Goal: Task Accomplishment & Management: Use online tool/utility

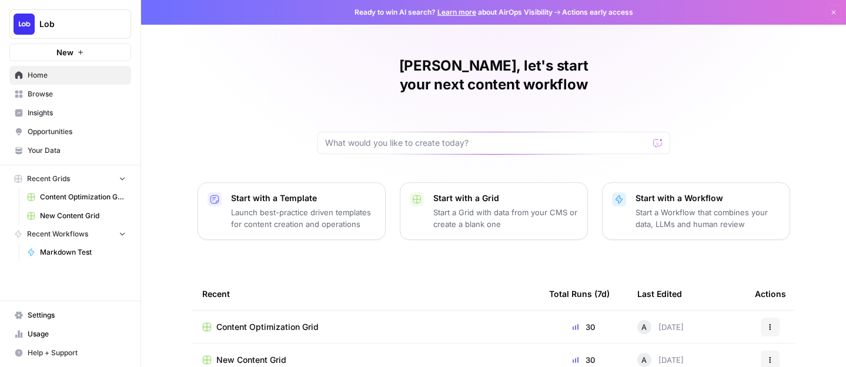
click at [275, 354] on span "New Content Grid" at bounding box center [251, 360] width 70 height 12
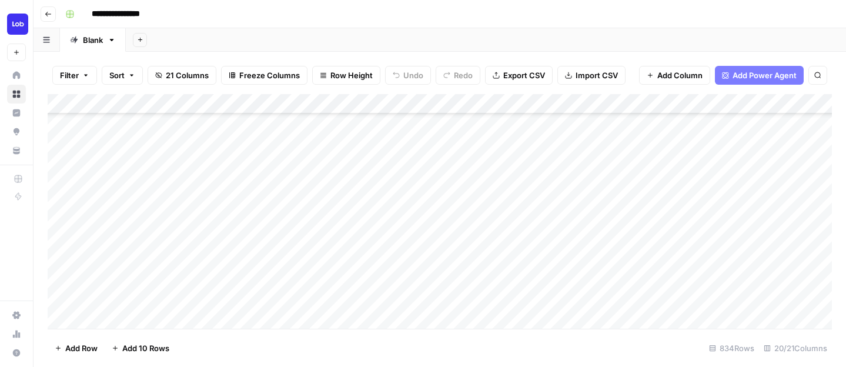
scroll to position [413, 0]
click at [296, 195] on div "Add Column" at bounding box center [440, 211] width 785 height 235
click at [358, 190] on div "Add Column" at bounding box center [440, 211] width 785 height 235
click at [359, 190] on div "Add Column" at bounding box center [440, 211] width 785 height 235
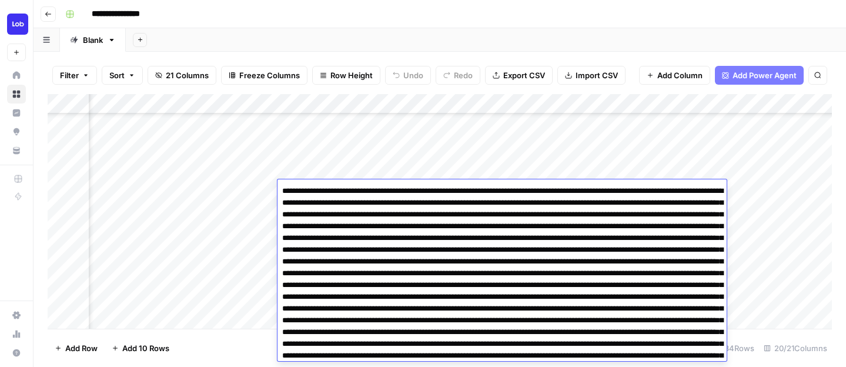
scroll to position [144, 0]
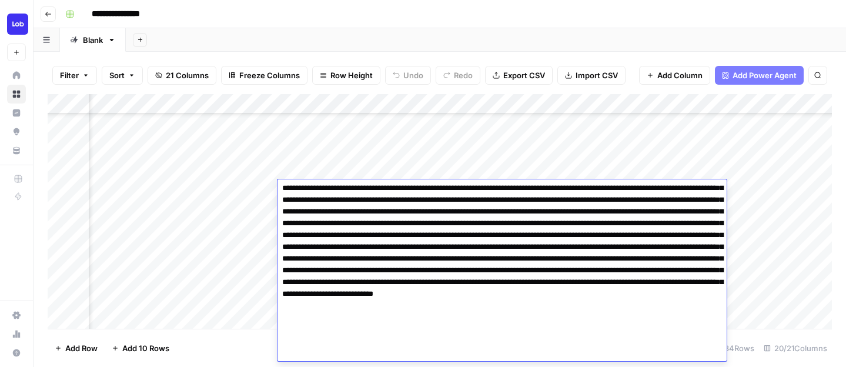
click at [368, 226] on textarea at bounding box center [502, 200] width 449 height 322
click at [369, 228] on textarea at bounding box center [502, 200] width 449 height 322
click at [556, 256] on textarea at bounding box center [502, 200] width 449 height 322
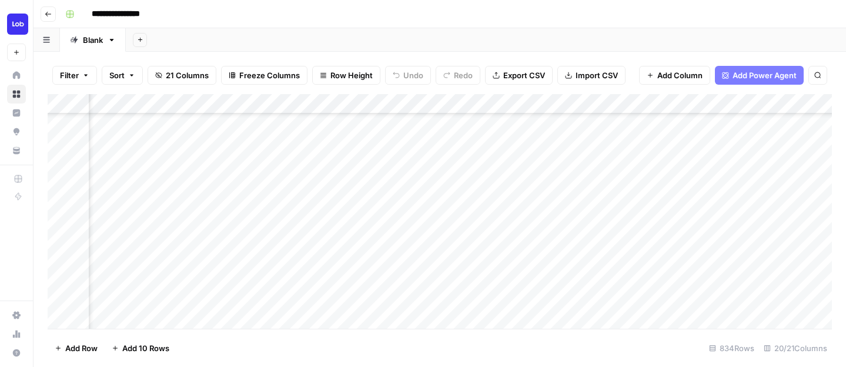
click at [625, 106] on div "Add Column" at bounding box center [440, 211] width 785 height 235
click at [592, 171] on div "Add Column" at bounding box center [440, 211] width 785 height 235
click at [588, 188] on div "Add Column" at bounding box center [440, 211] width 785 height 235
click at [588, 189] on div "Add Column" at bounding box center [440, 211] width 785 height 235
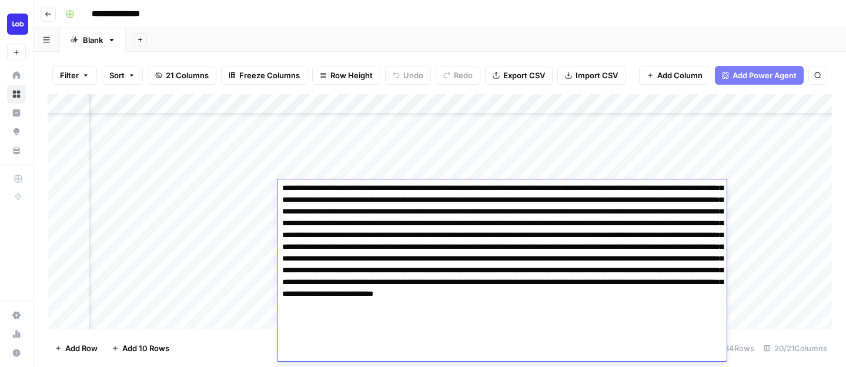
click at [601, 154] on div "Add Column" at bounding box center [440, 211] width 785 height 235
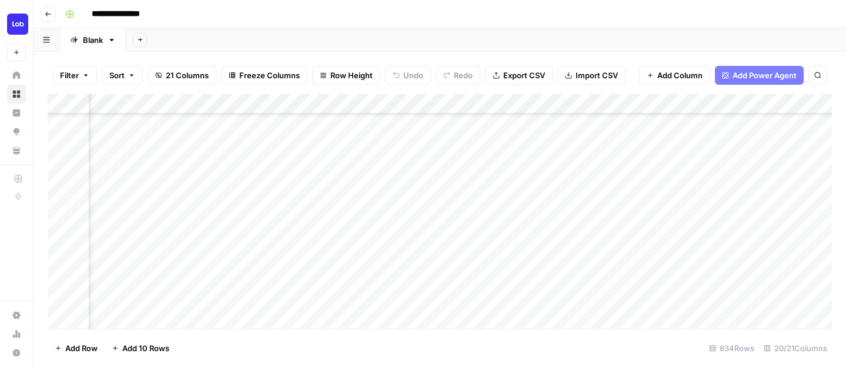
click at [594, 175] on div "Add Column" at bounding box center [440, 211] width 785 height 235
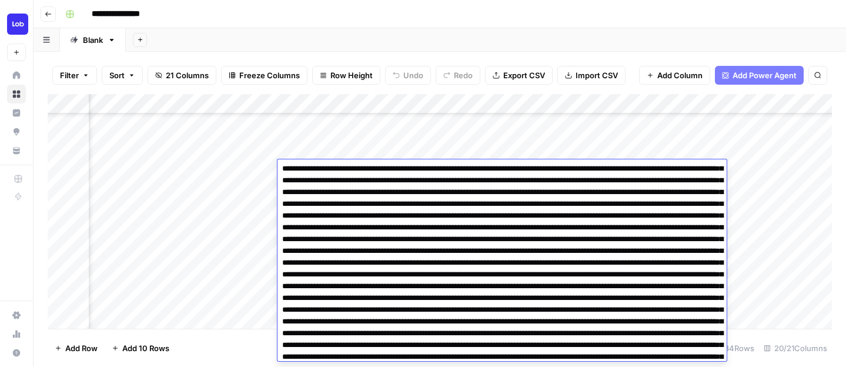
scroll to position [1913, 0]
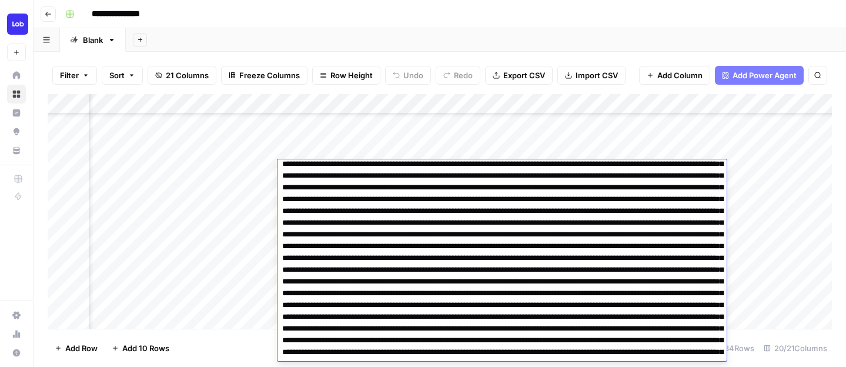
click at [570, 151] on div "Add Column" at bounding box center [440, 211] width 785 height 235
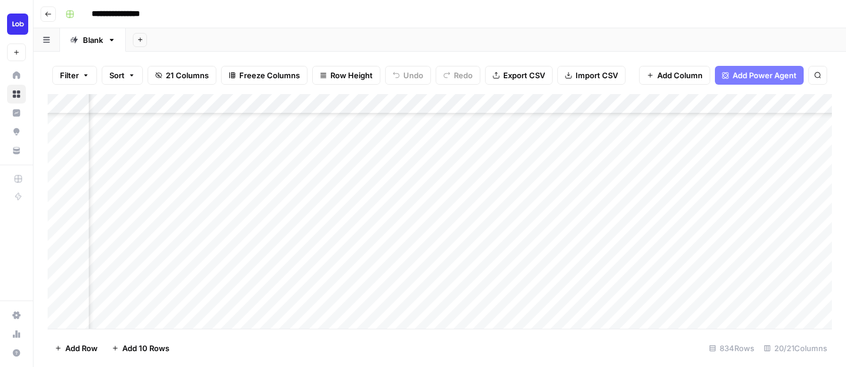
click at [549, 214] on div "Add Column" at bounding box center [440, 211] width 785 height 235
click at [549, 215] on div "Add Column" at bounding box center [440, 211] width 785 height 235
click at [546, 184] on div "Add Column" at bounding box center [440, 211] width 785 height 235
click at [542, 172] on div "Add Column" at bounding box center [440, 211] width 785 height 235
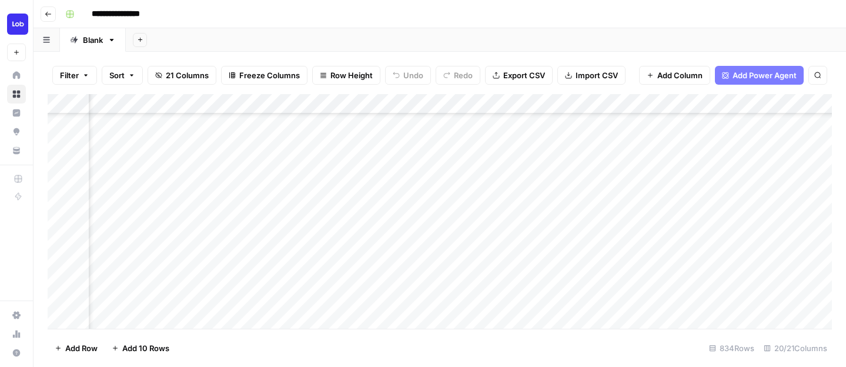
click at [542, 172] on div "Add Column" at bounding box center [440, 211] width 785 height 235
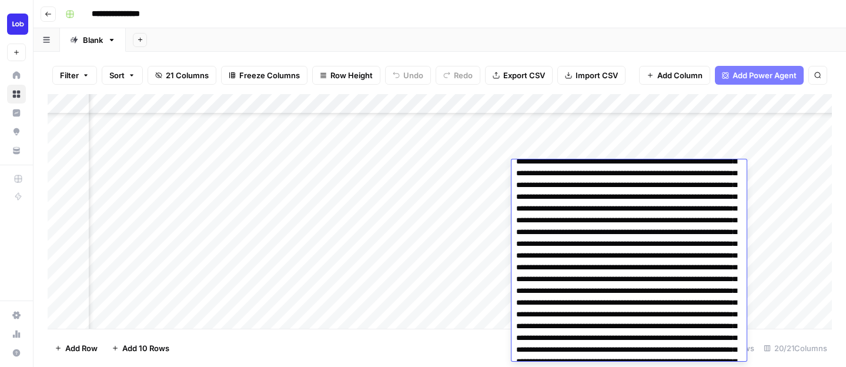
scroll to position [1024, 0]
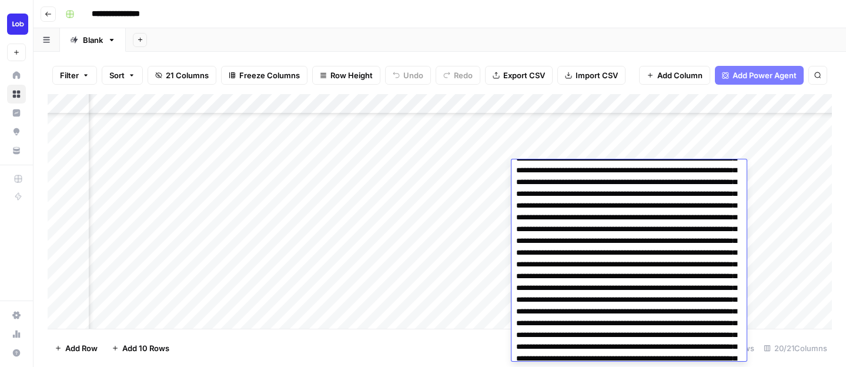
click at [754, 256] on div "Add Column" at bounding box center [440, 211] width 785 height 235
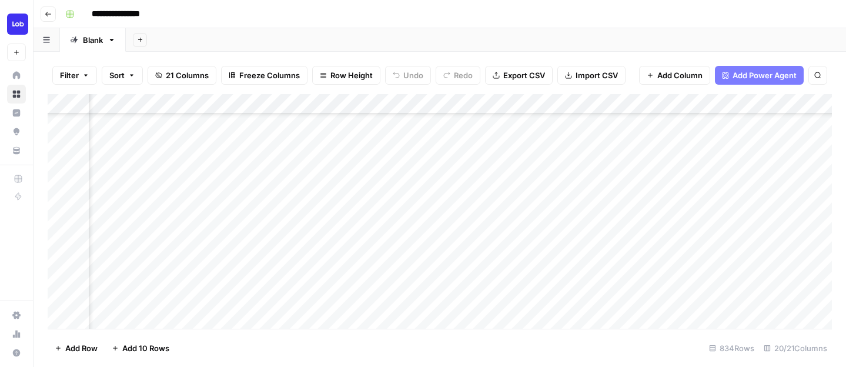
click at [572, 189] on div "Add Column" at bounding box center [440, 211] width 785 height 235
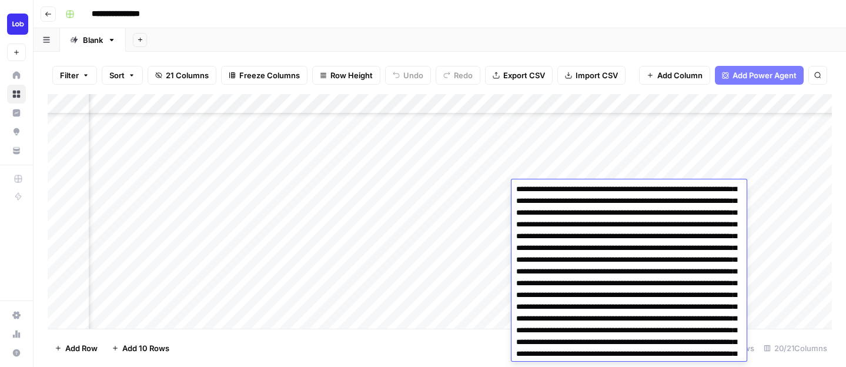
scroll to position [0, 0]
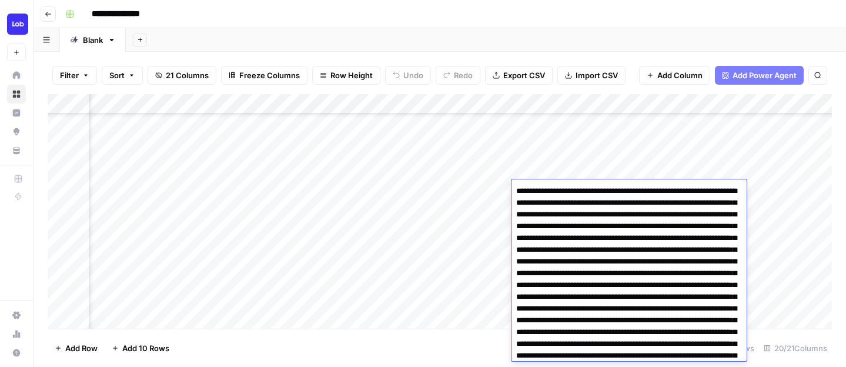
click at [583, 175] on div "Add Column" at bounding box center [440, 211] width 785 height 235
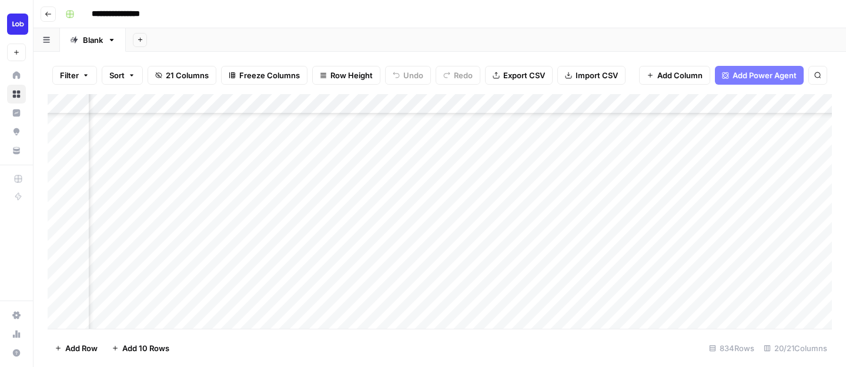
click at [575, 191] on div "Add Column" at bounding box center [440, 211] width 785 height 235
click at [372, 189] on div "Add Column" at bounding box center [440, 211] width 785 height 235
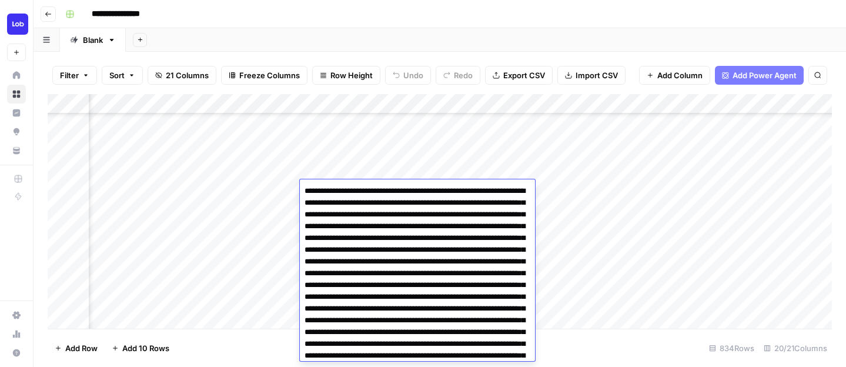
scroll to position [3403, 0]
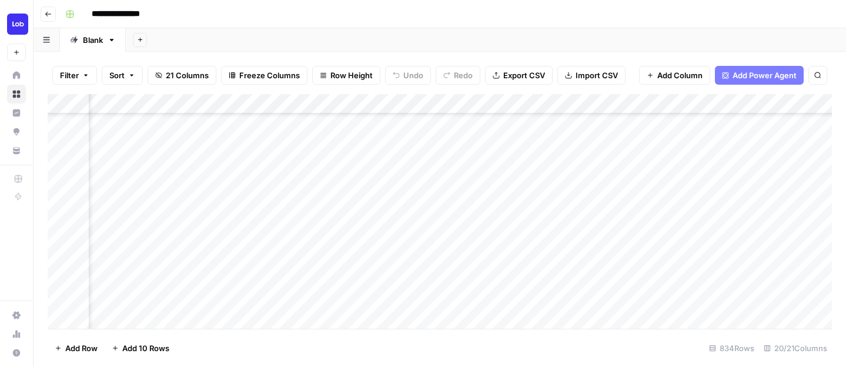
click at [374, 170] on div "Add Column" at bounding box center [440, 211] width 785 height 235
click at [372, 189] on div "Add Column" at bounding box center [440, 211] width 785 height 235
click at [551, 182] on div "Add Column" at bounding box center [440, 211] width 785 height 235
click at [552, 172] on div "Add Column" at bounding box center [440, 211] width 785 height 235
click at [554, 188] on div "Add Column" at bounding box center [440, 211] width 785 height 235
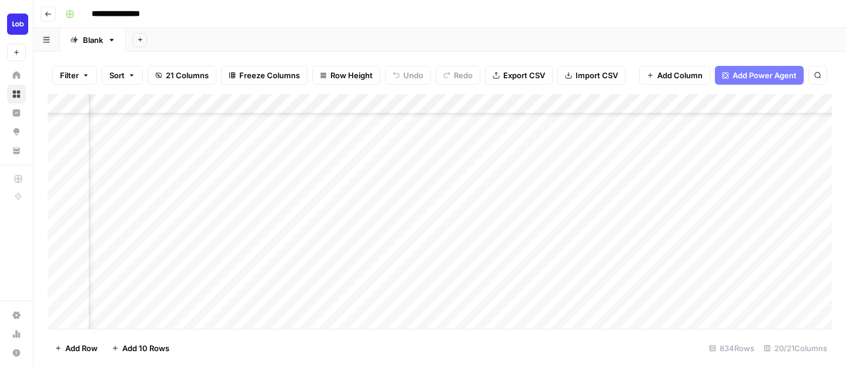
click at [554, 188] on div "Add Column" at bounding box center [440, 211] width 785 height 235
click at [577, 156] on div "Add Column" at bounding box center [440, 211] width 785 height 235
click at [576, 152] on div "Add Column" at bounding box center [440, 211] width 785 height 235
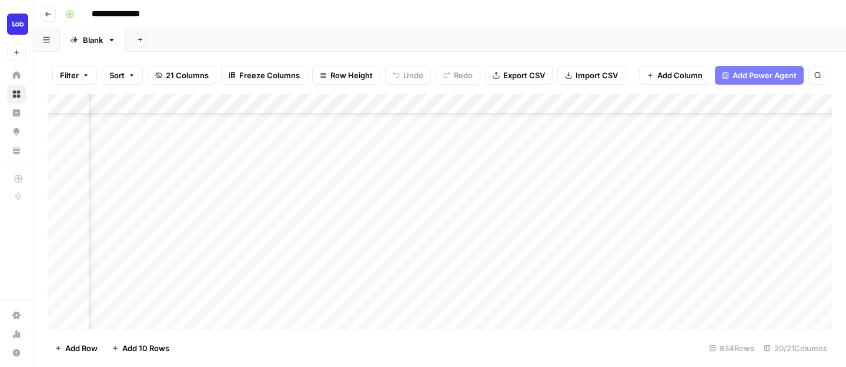
click at [576, 152] on div "Add Column" at bounding box center [440, 211] width 785 height 235
click at [582, 115] on div "Add Column" at bounding box center [440, 211] width 785 height 235
click at [576, 162] on div "Add Column" at bounding box center [440, 211] width 785 height 235
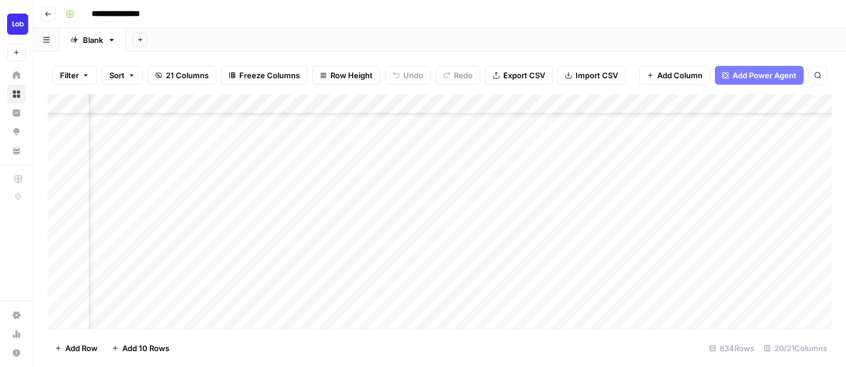
scroll to position [446, 1071]
click at [701, 154] on div "Add Column" at bounding box center [440, 211] width 785 height 235
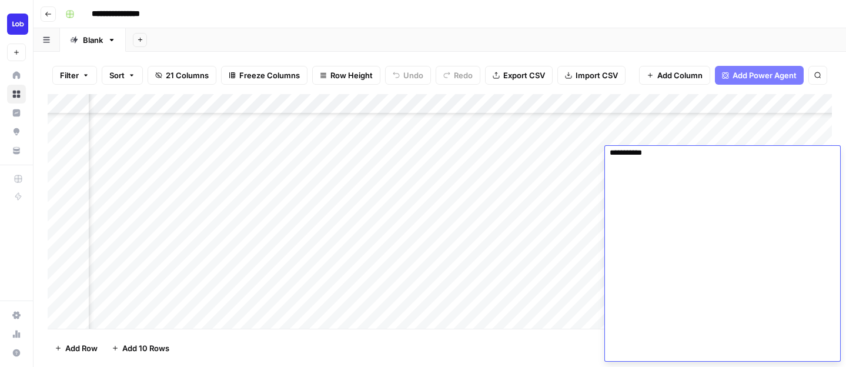
click at [696, 196] on textarea at bounding box center [722, 6] width 235 height 711
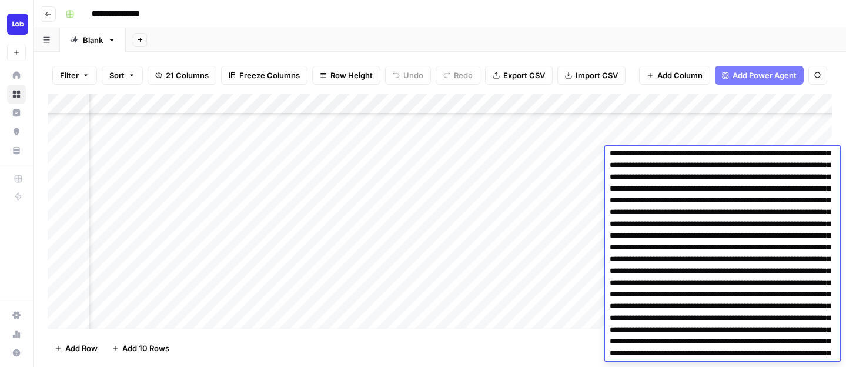
scroll to position [0, 0]
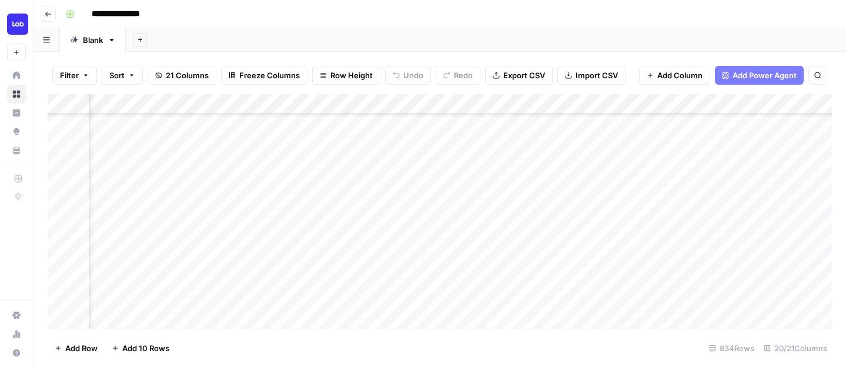
click at [693, 135] on div "Add Column" at bounding box center [440, 211] width 785 height 235
click at [687, 155] on div "Add Column" at bounding box center [440, 211] width 785 height 235
click at [453, 152] on div "Add Column" at bounding box center [440, 211] width 785 height 235
click at [355, 155] on div "Add Column" at bounding box center [440, 211] width 785 height 235
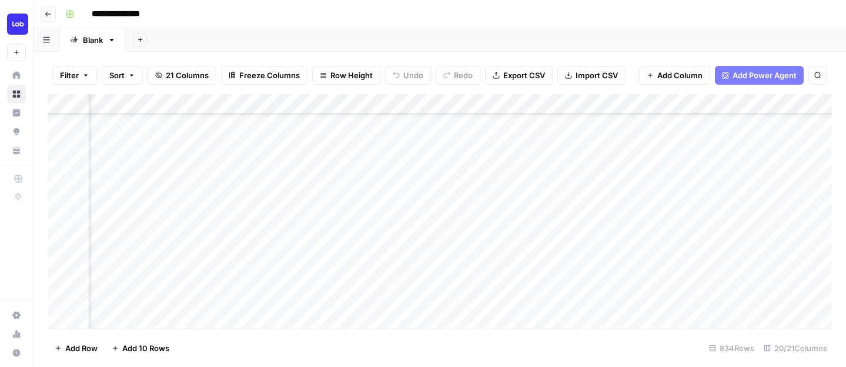
click at [430, 154] on div "Add Column" at bounding box center [440, 211] width 785 height 235
click at [492, 155] on div "Add Column" at bounding box center [440, 211] width 785 height 235
click at [552, 136] on div "Add Column" at bounding box center [440, 211] width 785 height 235
click at [554, 161] on div "Add Column" at bounding box center [440, 211] width 785 height 235
click at [555, 175] on div "Add Column" at bounding box center [440, 211] width 785 height 235
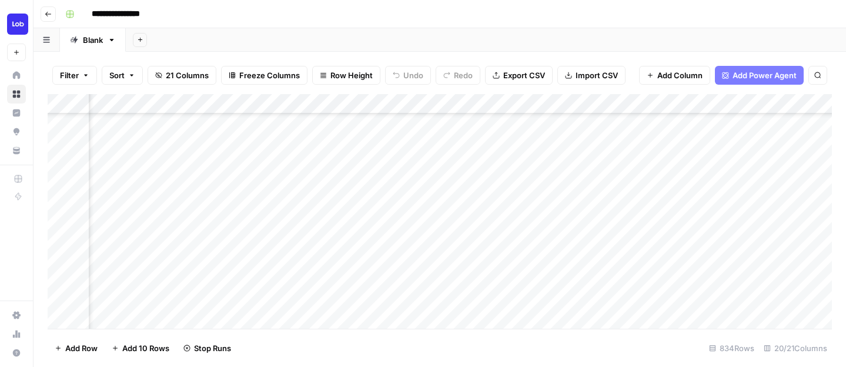
click at [555, 175] on div "Add Column" at bounding box center [440, 211] width 785 height 235
click at [540, 152] on div "Add Column" at bounding box center [440, 211] width 785 height 235
click at [358, 178] on div "Add Column" at bounding box center [440, 211] width 785 height 235
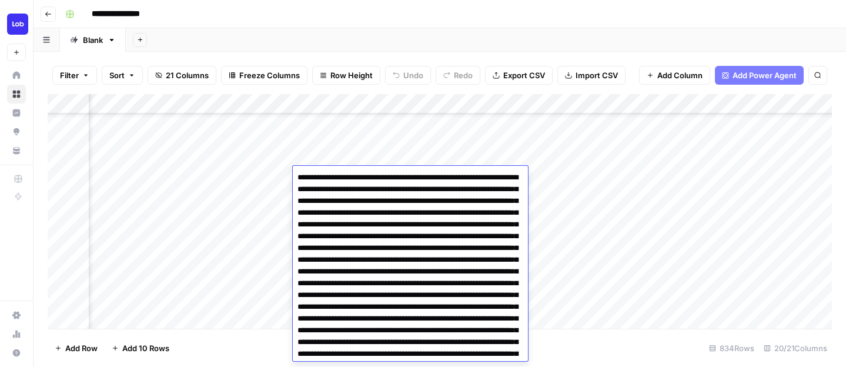
scroll to position [3719, 0]
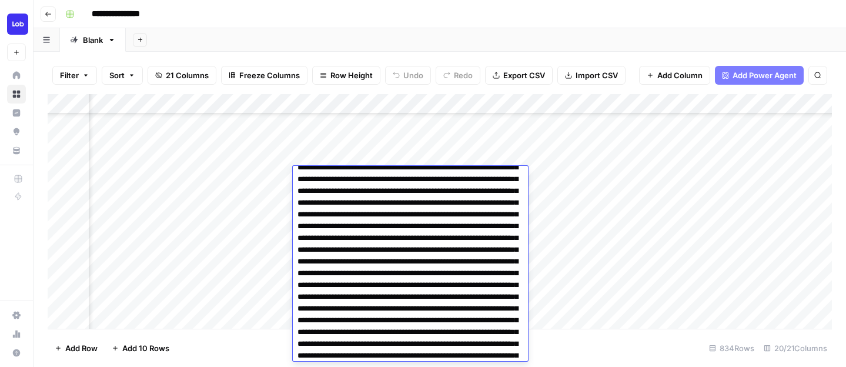
scroll to position [436, 0]
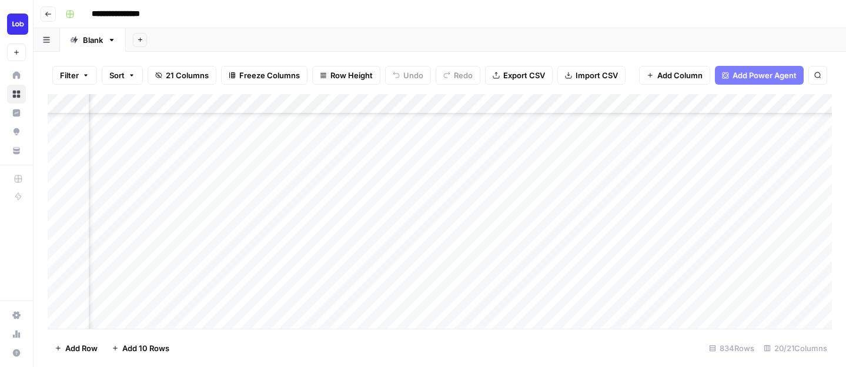
click at [579, 217] on div "Add Column" at bounding box center [440, 211] width 785 height 235
click at [466, 171] on div "Add Column" at bounding box center [440, 211] width 785 height 235
click at [491, 176] on div "Add Column" at bounding box center [440, 211] width 785 height 235
click at [583, 156] on div "Add Column" at bounding box center [440, 211] width 785 height 235
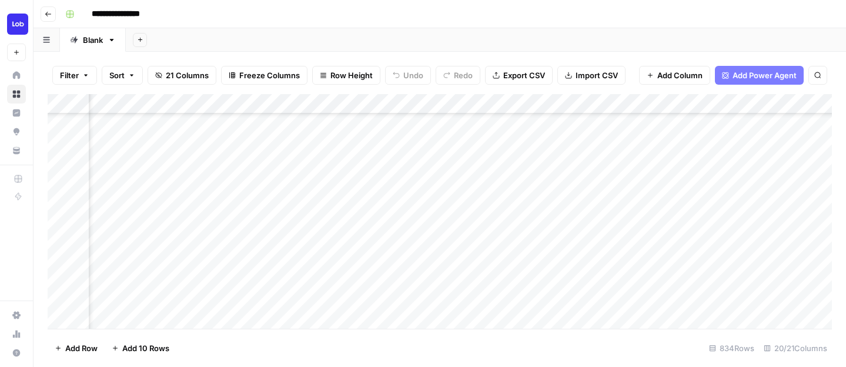
click at [433, 160] on div "Add Column" at bounding box center [440, 211] width 785 height 235
click at [456, 184] on div "Add Column" at bounding box center [440, 211] width 785 height 235
click at [451, 208] on div "Add Column" at bounding box center [440, 211] width 785 height 235
click at [455, 190] on div "Add Column" at bounding box center [440, 211] width 785 height 235
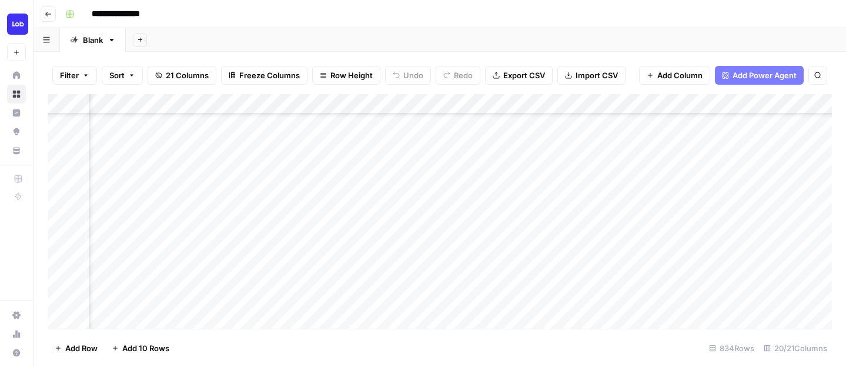
click at [466, 169] on div "Add Column" at bounding box center [440, 211] width 785 height 235
click at [460, 189] on div "Add Column" at bounding box center [440, 211] width 785 height 235
click at [352, 189] on div "Add Column" at bounding box center [440, 211] width 785 height 235
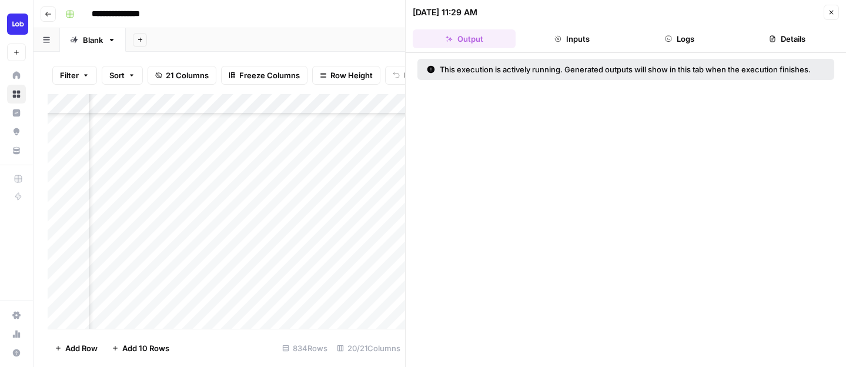
click at [833, 8] on button "Close" at bounding box center [831, 12] width 15 height 15
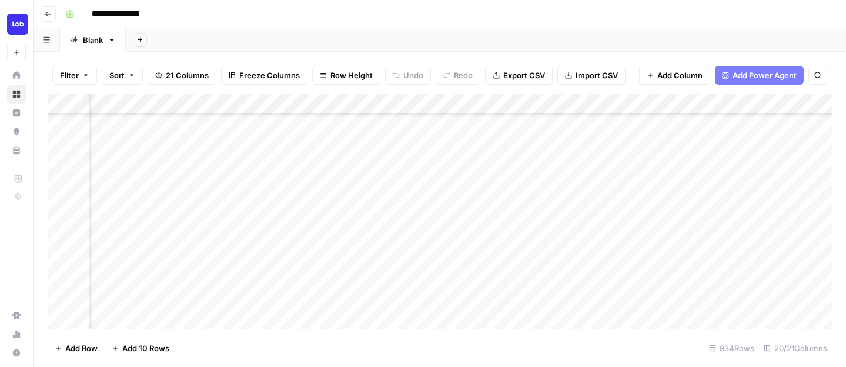
click at [679, 196] on div "Add Column" at bounding box center [440, 211] width 785 height 235
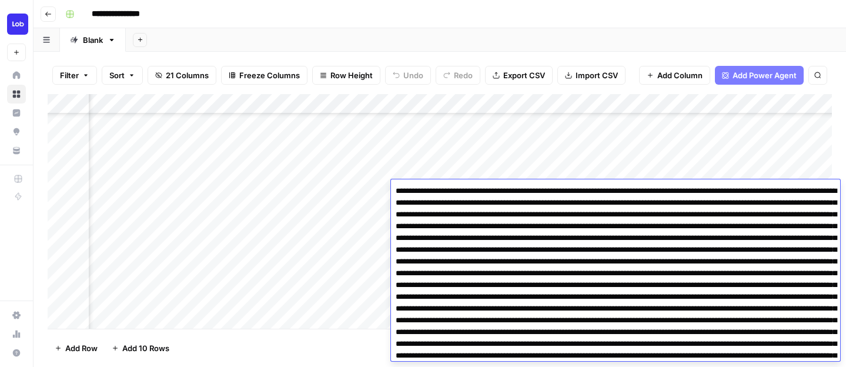
click at [679, 196] on textarea at bounding box center [615, 344] width 449 height 322
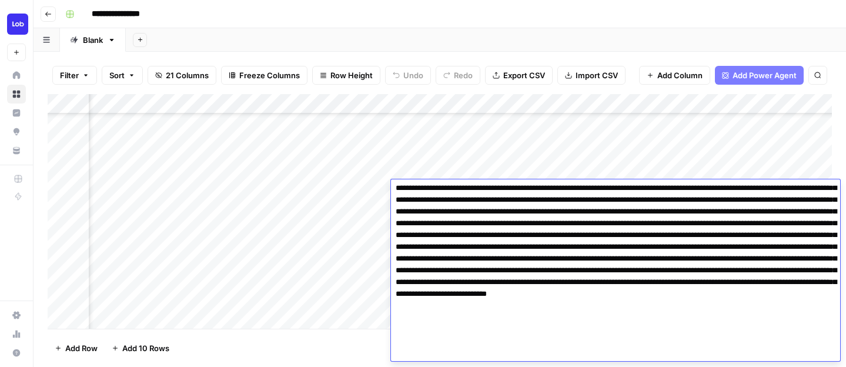
click at [641, 256] on textarea at bounding box center [615, 200] width 449 height 322
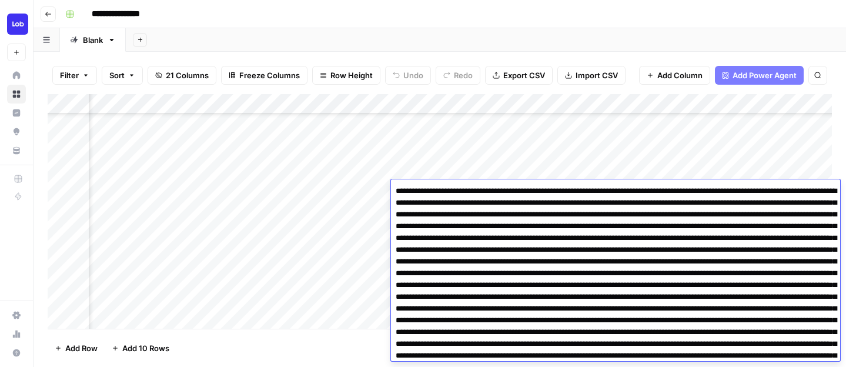
scroll to position [4, 0]
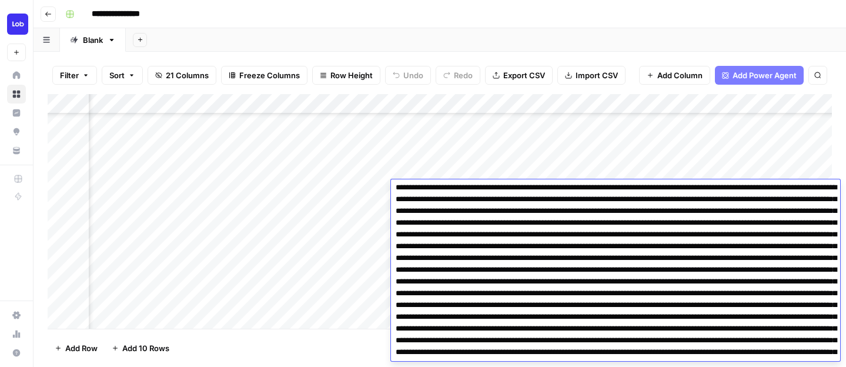
click at [653, 166] on div "Add Column" at bounding box center [440, 211] width 785 height 235
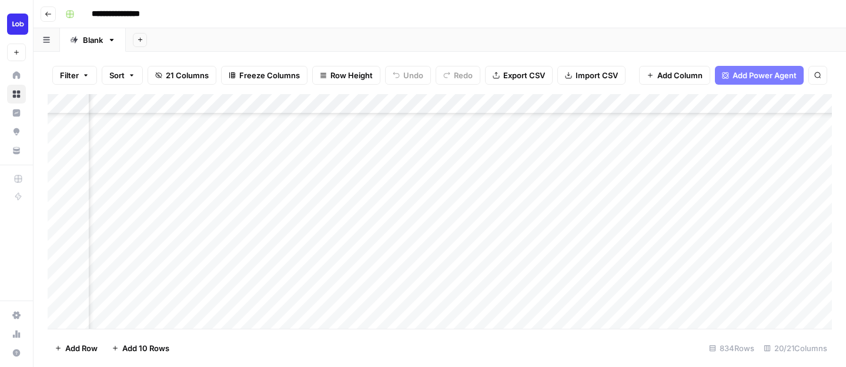
click at [219, 187] on div "Add Column" at bounding box center [440, 211] width 785 height 235
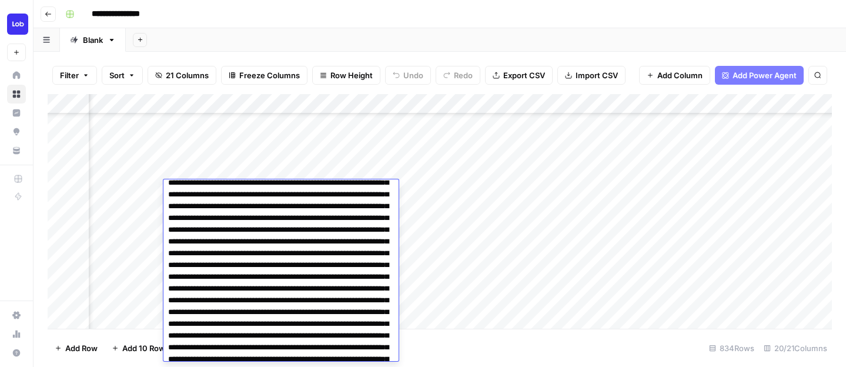
scroll to position [2261, 0]
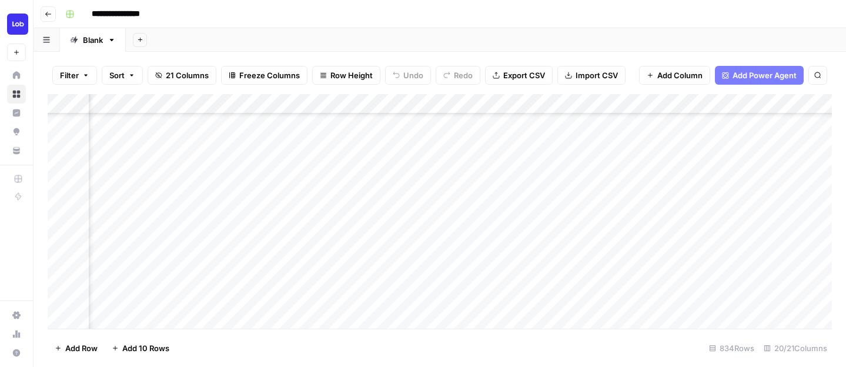
click at [229, 170] on div "Add Column" at bounding box center [440, 211] width 785 height 235
click at [225, 185] on div "Add Column" at bounding box center [440, 211] width 785 height 235
click at [455, 171] on div "Add Column" at bounding box center [440, 211] width 785 height 235
click at [443, 191] on div "Add Column" at bounding box center [440, 211] width 785 height 235
click at [411, 165] on div "Add Column" at bounding box center [440, 211] width 785 height 235
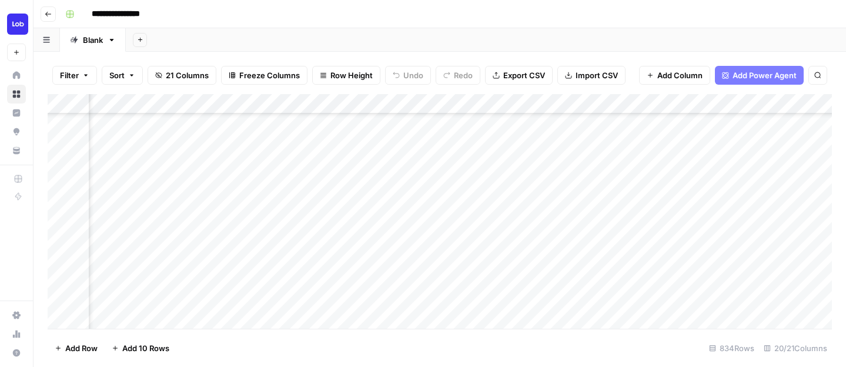
click at [413, 185] on div "Add Column" at bounding box center [440, 211] width 785 height 235
click at [513, 204] on div "Add Column" at bounding box center [440, 211] width 785 height 235
click at [536, 202] on div "Add Column" at bounding box center [440, 211] width 785 height 235
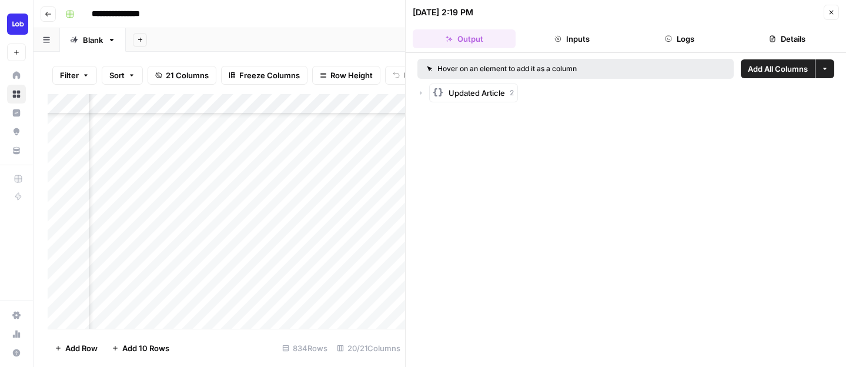
click at [488, 92] on span "Updated Article" at bounding box center [477, 93] width 56 height 12
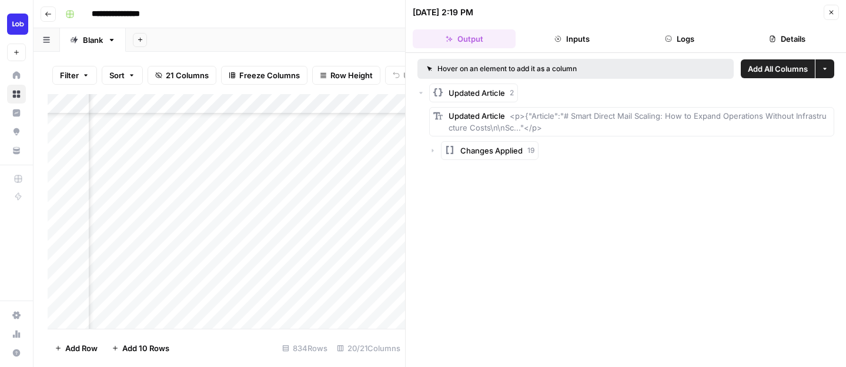
click at [488, 92] on span "Updated Article" at bounding box center [477, 93] width 56 height 12
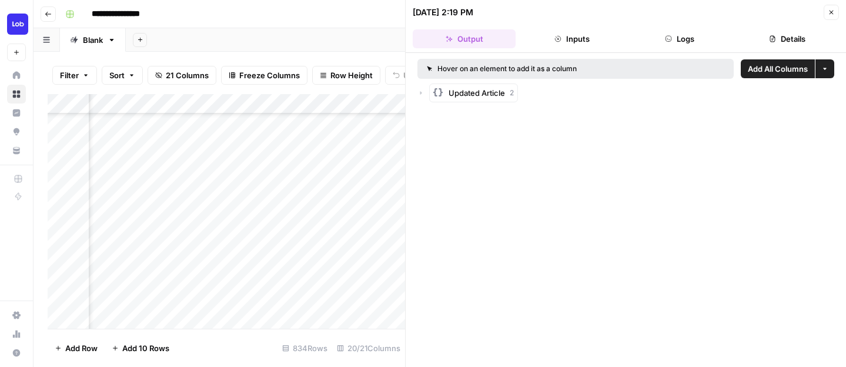
click at [488, 92] on span "Updated Article" at bounding box center [477, 93] width 56 height 12
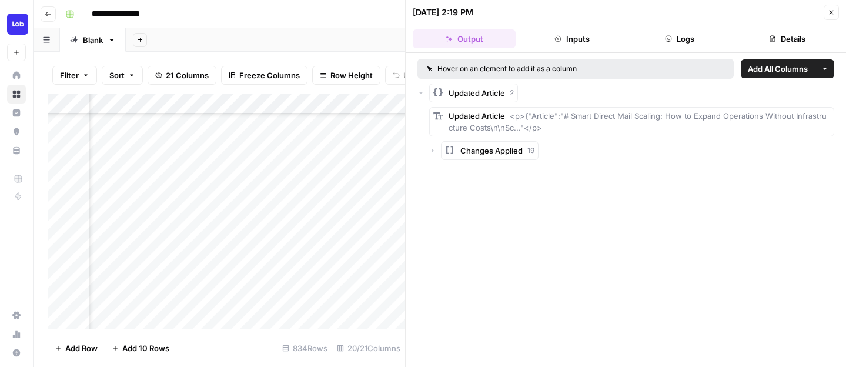
click at [833, 11] on icon "button" at bounding box center [832, 13] width 4 height 4
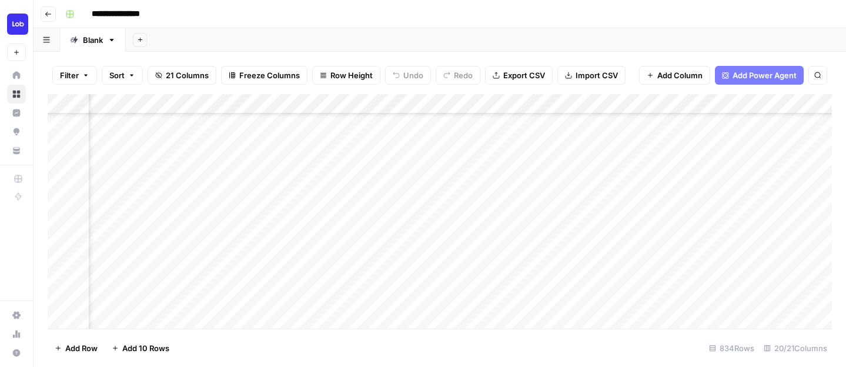
click at [630, 192] on div "Add Column" at bounding box center [440, 211] width 785 height 235
click at [629, 212] on div "Add Column" at bounding box center [440, 211] width 785 height 235
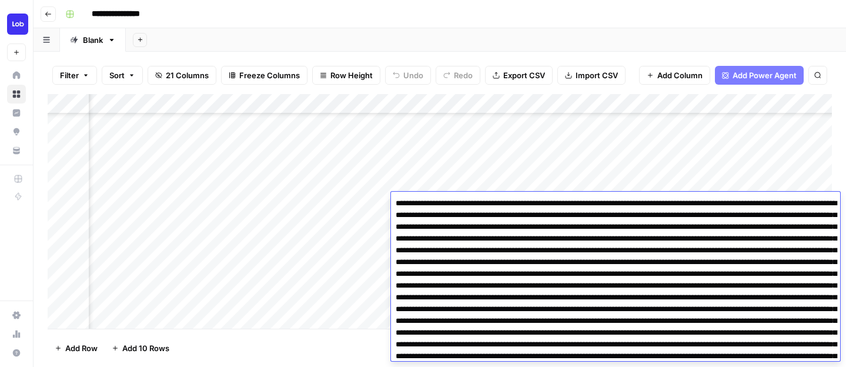
scroll to position [156, 0]
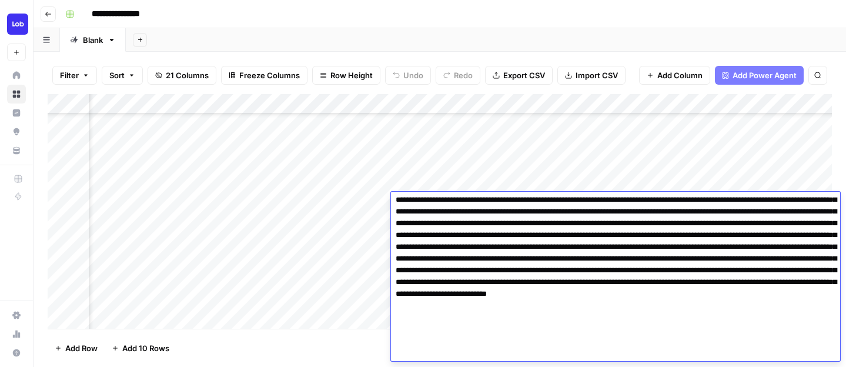
click at [608, 242] on textarea at bounding box center [615, 200] width 449 height 322
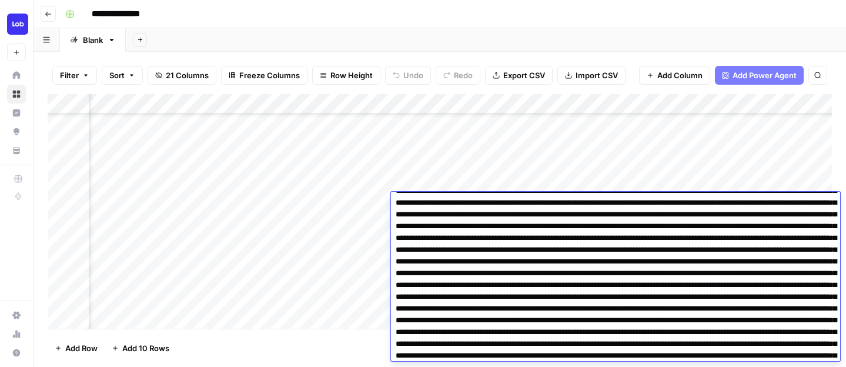
scroll to position [0, 0]
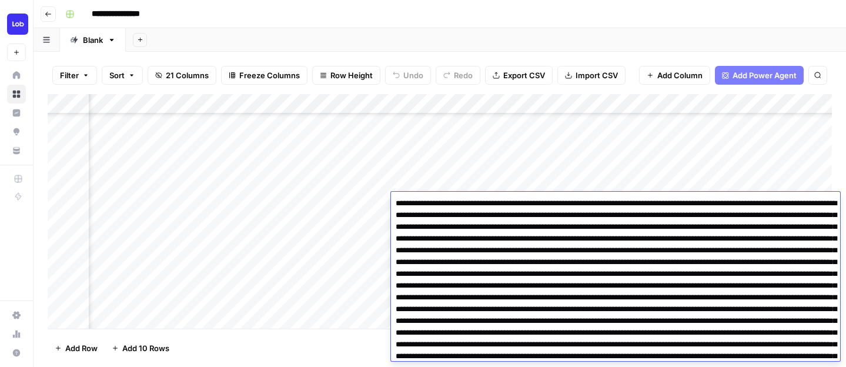
click at [681, 182] on div "Add Column" at bounding box center [440, 211] width 785 height 235
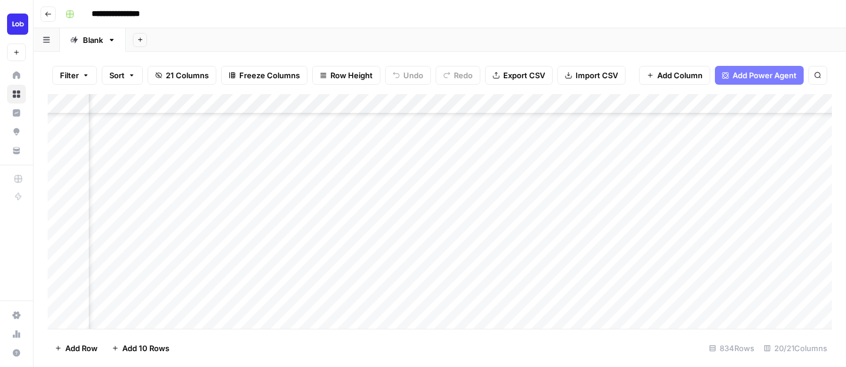
click at [211, 208] on div "Add Column" at bounding box center [440, 211] width 785 height 235
click at [211, 207] on div "Add Column" at bounding box center [440, 211] width 785 height 235
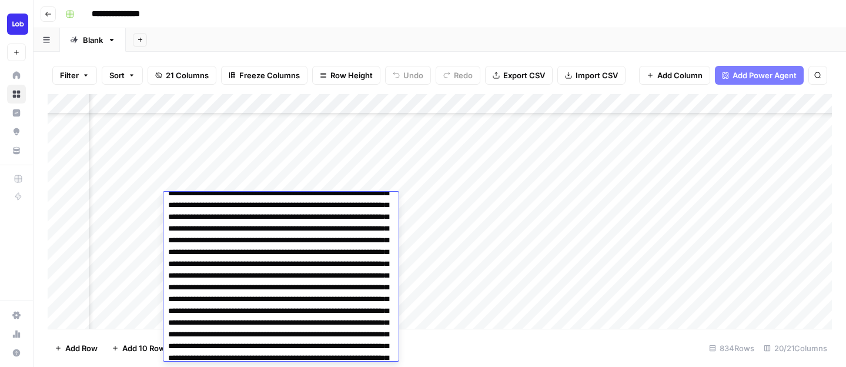
scroll to position [2056, 0]
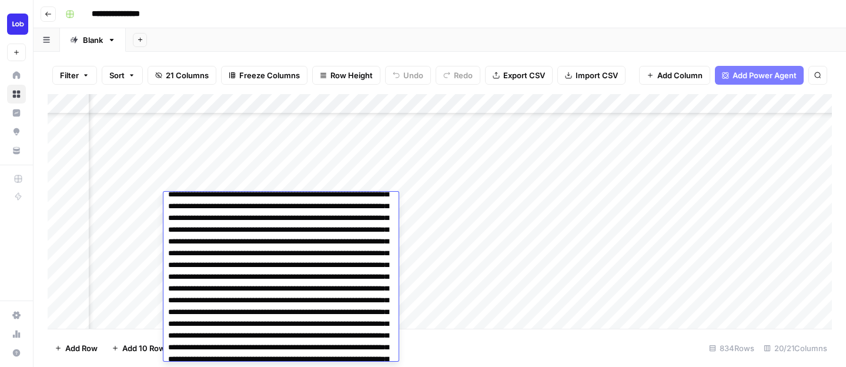
click at [224, 171] on div "Add Column" at bounding box center [440, 211] width 785 height 235
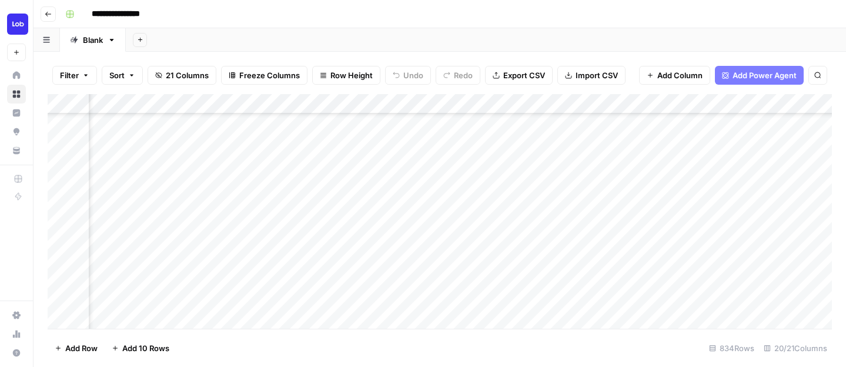
click at [224, 184] on div "Add Column" at bounding box center [440, 211] width 785 height 235
click at [221, 199] on div "Add Column" at bounding box center [440, 211] width 785 height 235
click at [297, 212] on div "Add Column" at bounding box center [440, 211] width 785 height 235
click at [309, 215] on div "Add Column" at bounding box center [440, 211] width 785 height 235
click at [365, 222] on div "Add Column" at bounding box center [440, 211] width 785 height 235
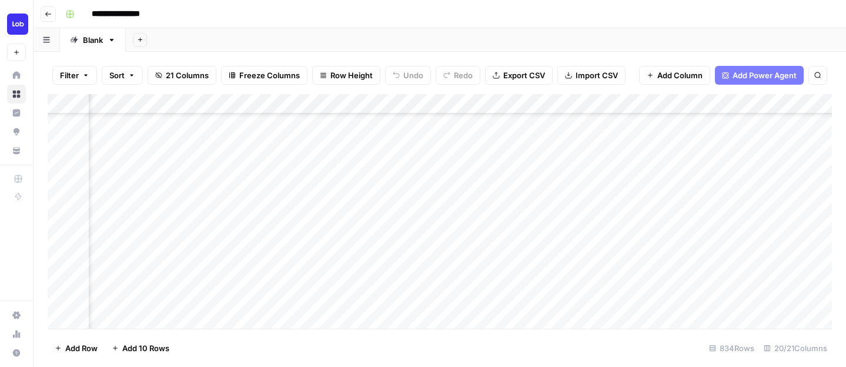
click at [315, 201] on div "Add Column" at bounding box center [440, 211] width 785 height 235
click at [306, 268] on div "Add Column" at bounding box center [440, 211] width 785 height 235
click at [308, 225] on div "Add Column" at bounding box center [440, 211] width 785 height 235
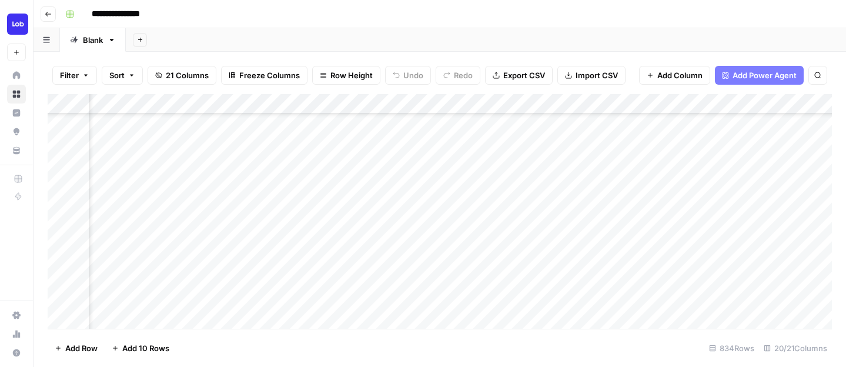
scroll to position [361, 990]
click at [561, 245] on div "Add Column" at bounding box center [440, 211] width 785 height 235
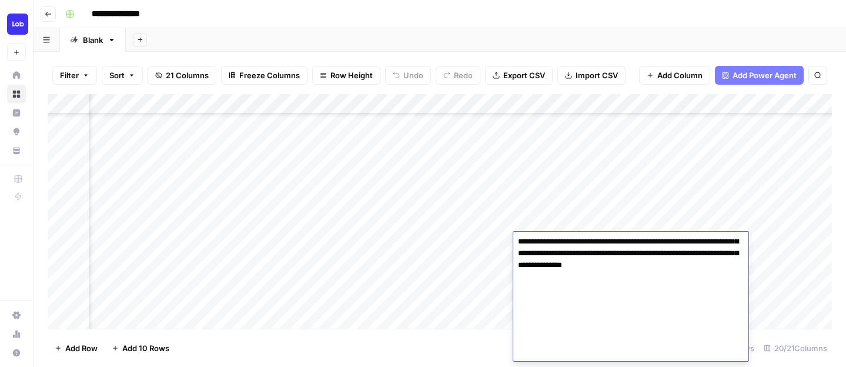
scroll to position [2655, 0]
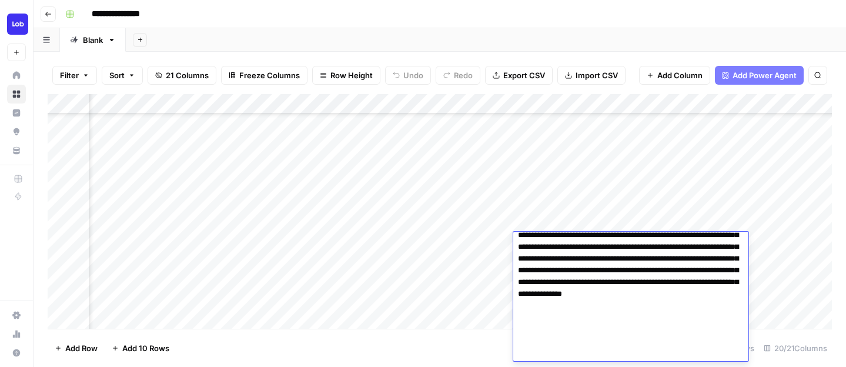
click at [571, 225] on div "Add Column" at bounding box center [440, 211] width 785 height 235
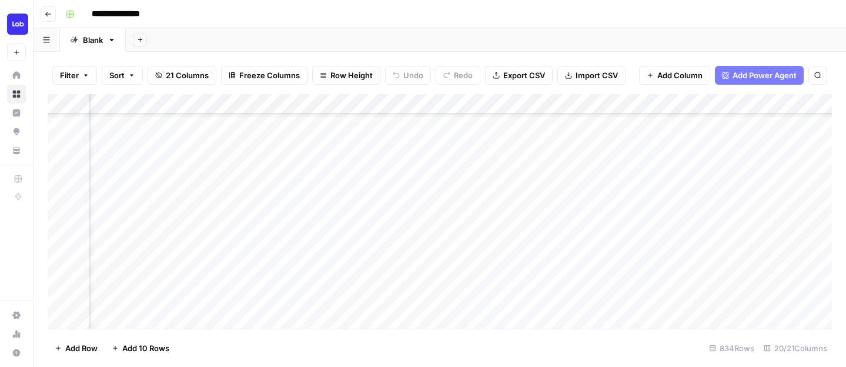
click at [572, 238] on div "Add Column" at bounding box center [440, 211] width 785 height 235
click at [716, 239] on div "Add Column" at bounding box center [440, 211] width 785 height 235
click at [756, 242] on div "Add Column" at bounding box center [440, 211] width 785 height 235
click at [668, 241] on div "Add Column" at bounding box center [440, 211] width 785 height 235
click at [716, 239] on div "Add Column" at bounding box center [440, 211] width 785 height 235
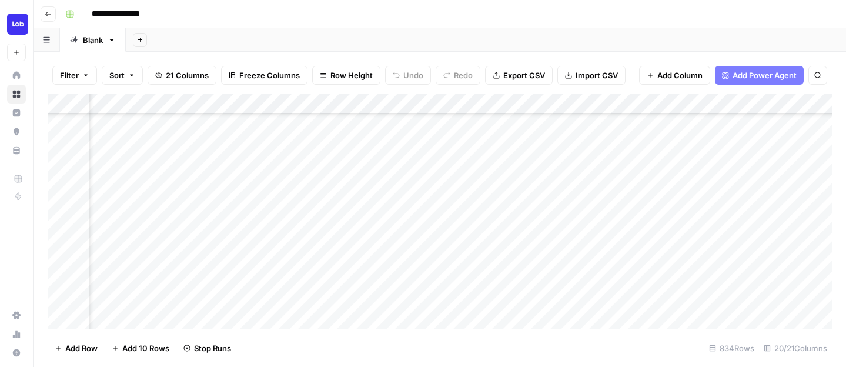
click at [667, 218] on div "Add Column" at bounding box center [440, 211] width 785 height 235
click at [666, 243] on div "Add Column" at bounding box center [440, 211] width 785 height 235
click at [593, 245] on div "Add Column" at bounding box center [440, 211] width 785 height 235
click at [602, 245] on div "Add Column" at bounding box center [440, 211] width 785 height 235
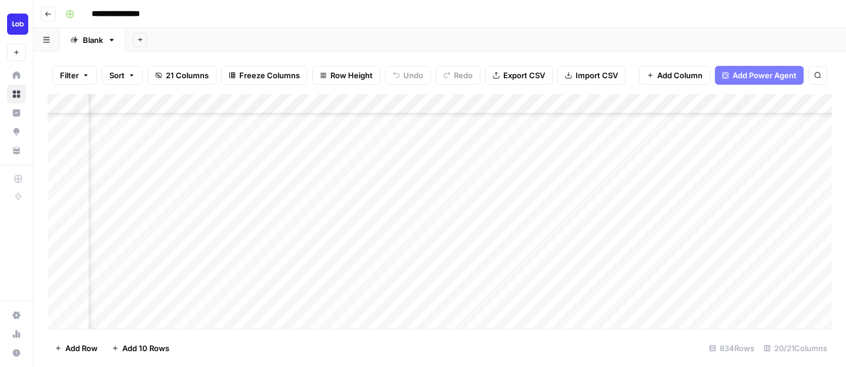
click at [603, 219] on div "Add Column" at bounding box center [440, 211] width 785 height 235
click at [606, 240] on div "Add Column" at bounding box center [440, 211] width 785 height 235
click at [509, 231] on div "Add Column" at bounding box center [440, 211] width 785 height 235
click at [660, 238] on div "Add Column" at bounding box center [440, 211] width 785 height 235
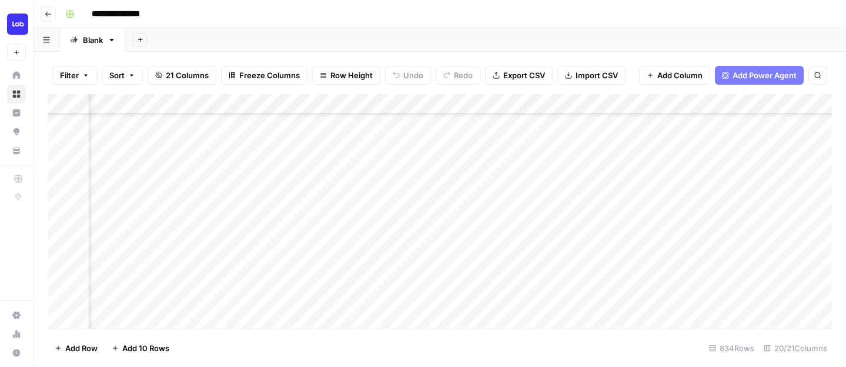
click at [662, 216] on div "Add Column" at bounding box center [440, 211] width 785 height 235
click at [658, 239] on div "Add Column" at bounding box center [440, 211] width 785 height 235
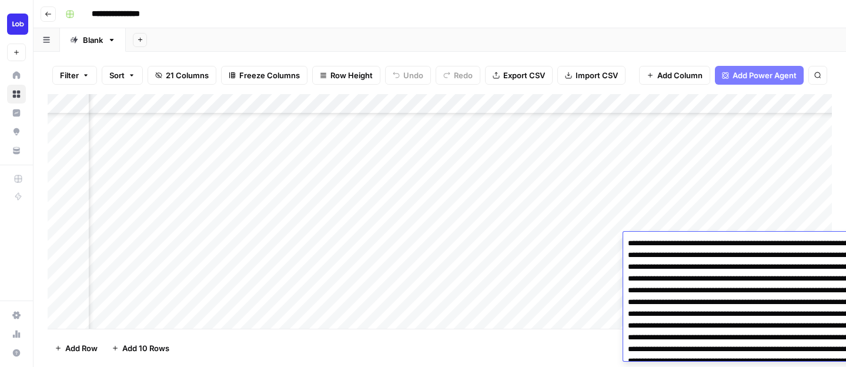
scroll to position [196, 0]
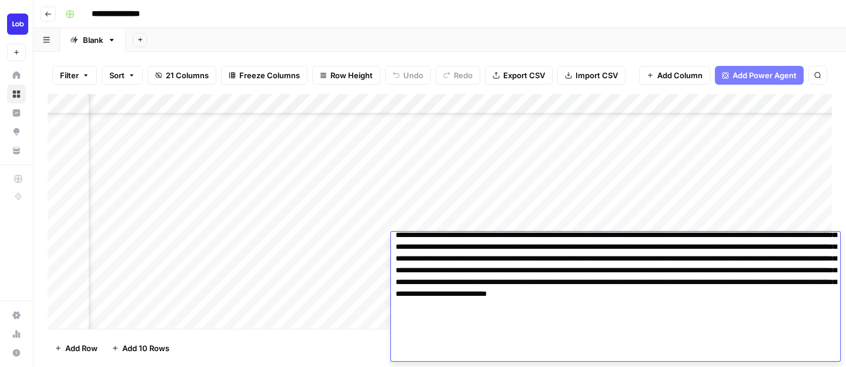
click at [655, 262] on textarea at bounding box center [615, 200] width 449 height 322
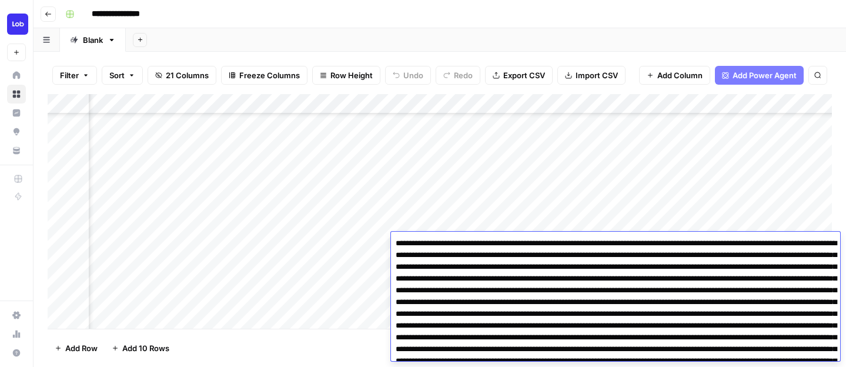
click at [669, 218] on div "Add Column" at bounding box center [440, 211] width 785 height 235
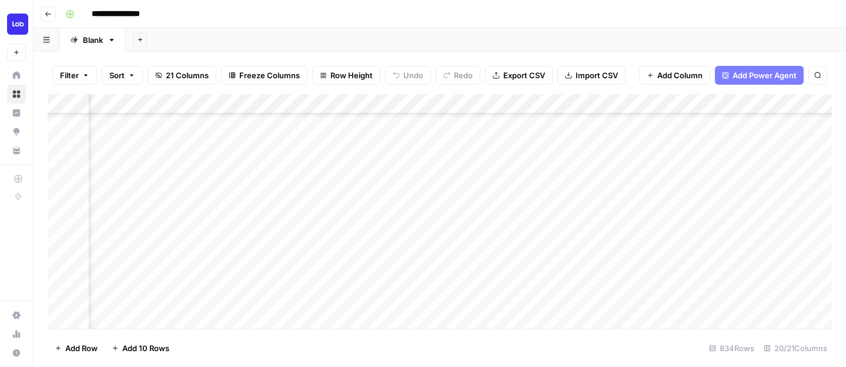
click at [669, 218] on div "Add Column" at bounding box center [440, 211] width 785 height 235
click at [673, 198] on div "Add Column" at bounding box center [440, 211] width 785 height 235
click at [673, 184] on div "Add Column" at bounding box center [440, 211] width 785 height 235
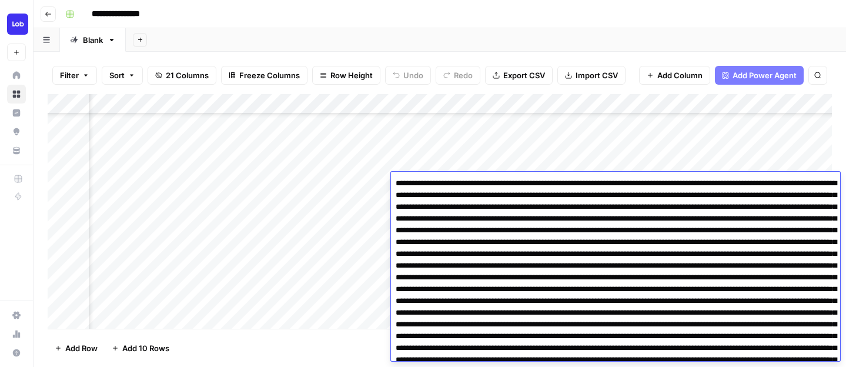
click at [693, 161] on div "Add Column" at bounding box center [440, 211] width 785 height 235
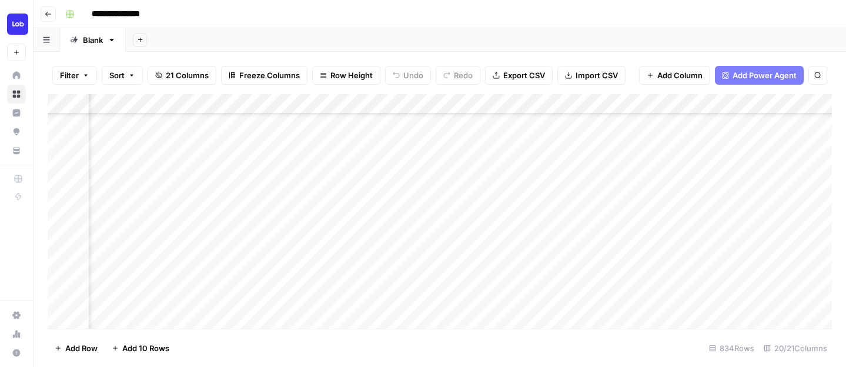
click at [694, 234] on div "Add Column" at bounding box center [440, 211] width 785 height 235
click at [285, 244] on div "Add Column" at bounding box center [440, 211] width 785 height 235
click at [285, 258] on div "Add Column" at bounding box center [440, 211] width 785 height 235
click at [289, 239] on div "Add Column" at bounding box center [440, 211] width 785 height 235
click at [383, 242] on div "Add Column" at bounding box center [440, 211] width 785 height 235
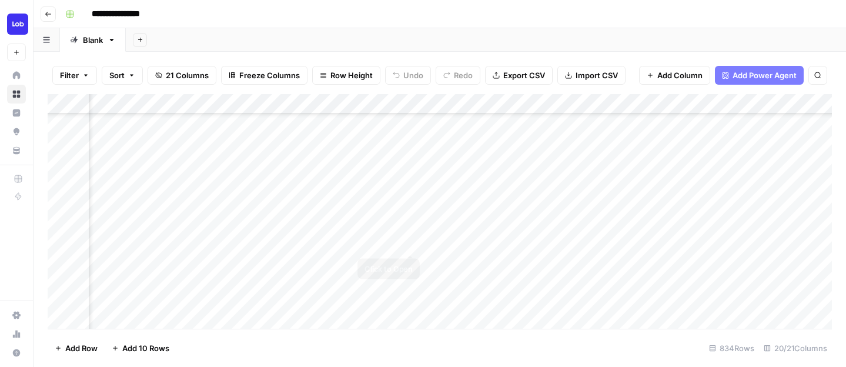
click at [493, 248] on div "Add Column" at bounding box center [440, 211] width 785 height 235
click at [708, 242] on div "Add Column" at bounding box center [440, 211] width 785 height 235
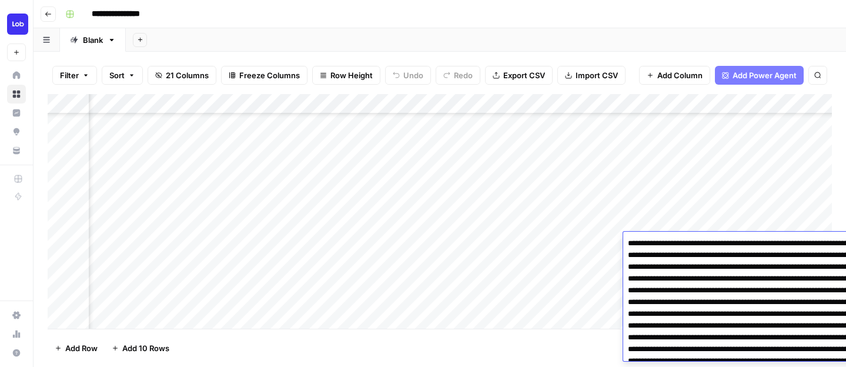
scroll to position [196, 0]
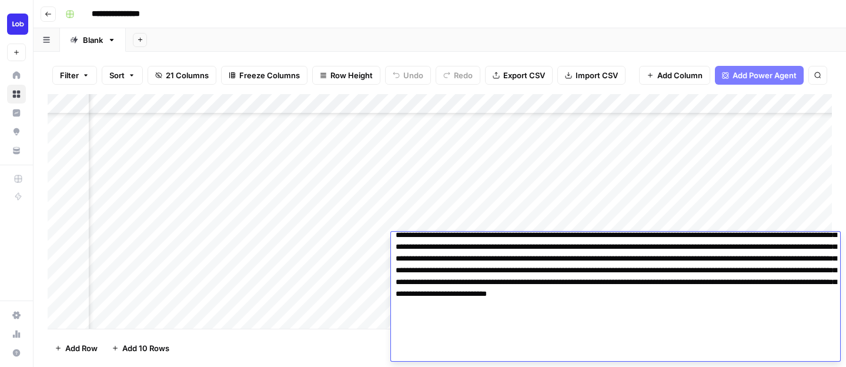
click at [672, 296] on textarea at bounding box center [615, 200] width 449 height 322
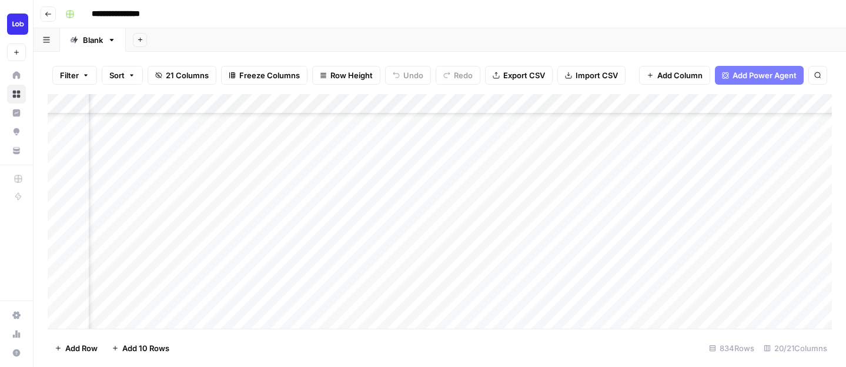
click at [685, 221] on div "Add Column" at bounding box center [440, 211] width 785 height 235
click at [693, 205] on div "Add Column" at bounding box center [440, 211] width 785 height 235
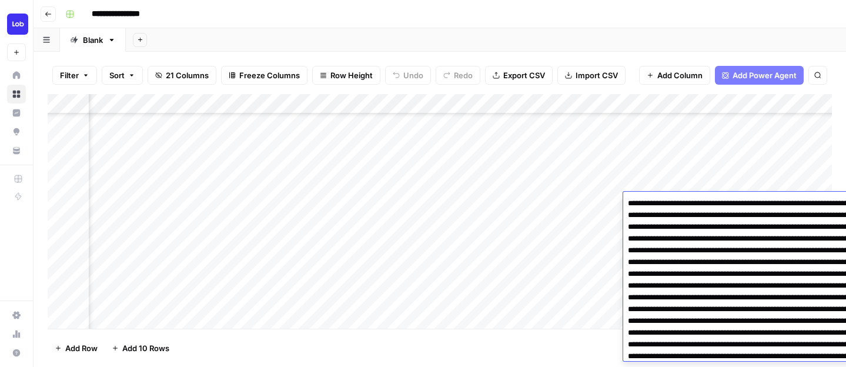
scroll to position [40259, 0]
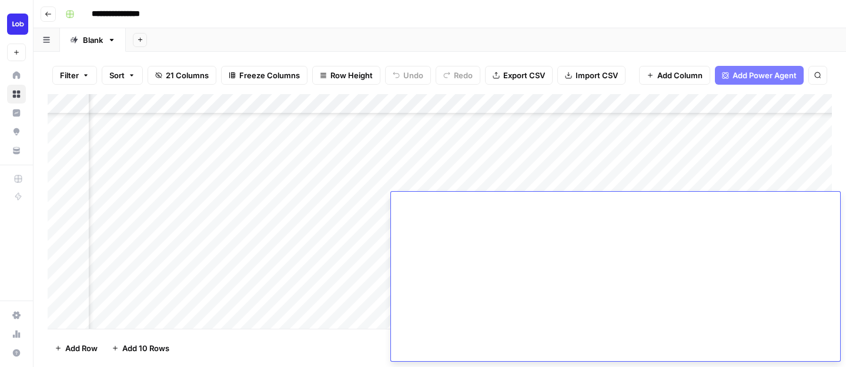
click at [699, 178] on div "Add Column" at bounding box center [440, 211] width 785 height 235
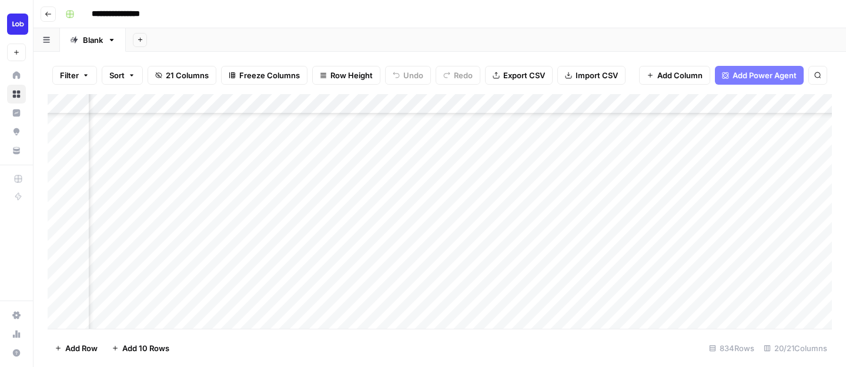
click at [699, 178] on div "Add Column" at bounding box center [440, 211] width 785 height 235
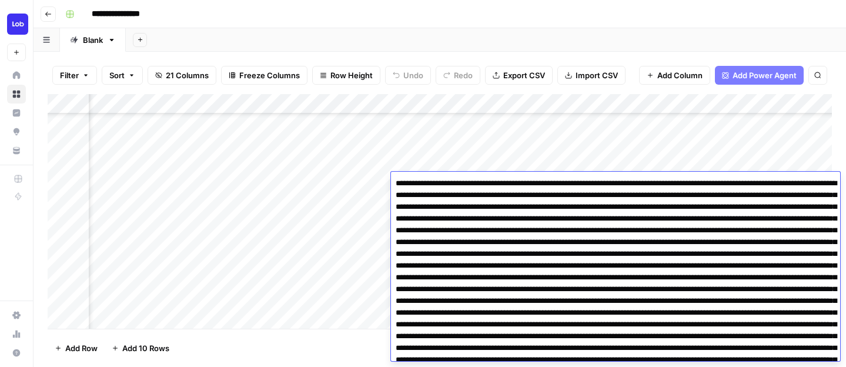
scroll to position [71601, 0]
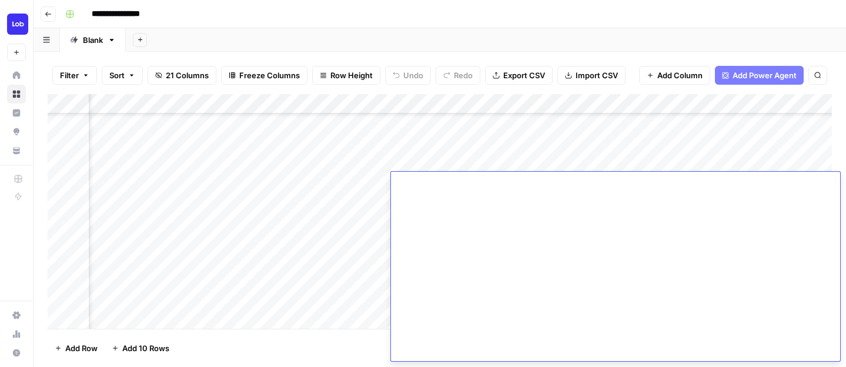
click at [699, 158] on div "Add Column" at bounding box center [440, 211] width 785 height 235
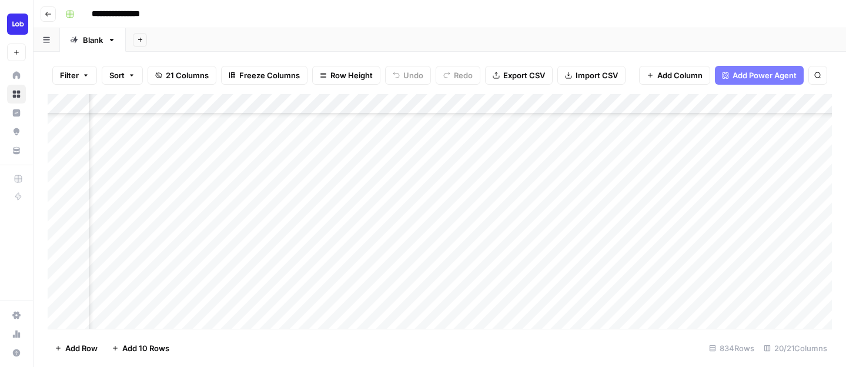
click at [692, 241] on div "Add Column" at bounding box center [440, 211] width 785 height 235
click at [557, 20] on div "**********" at bounding box center [448, 14] width 774 height 19
click at [241, 238] on div "Add Column" at bounding box center [440, 211] width 785 height 235
click at [242, 238] on div "Add Column" at bounding box center [440, 211] width 785 height 235
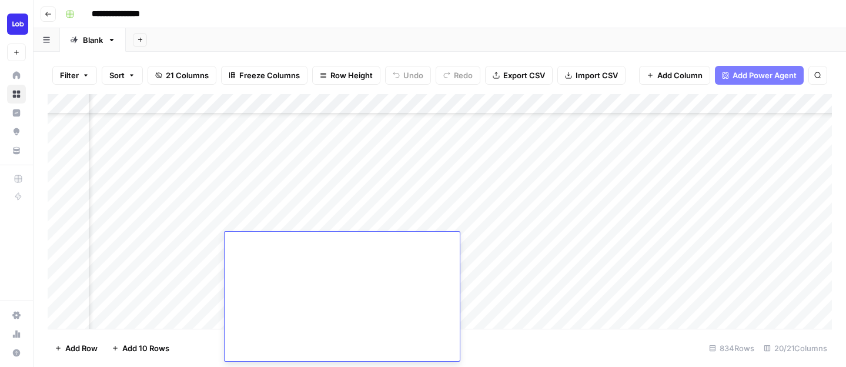
scroll to position [2522, 0]
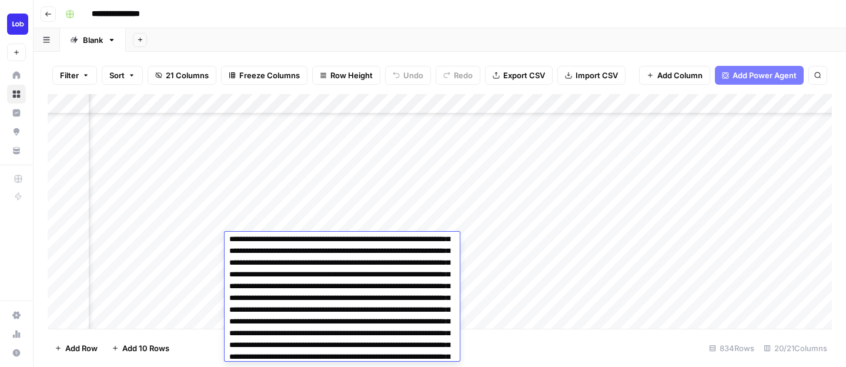
click at [275, 215] on div "Add Column" at bounding box center [440, 211] width 785 height 235
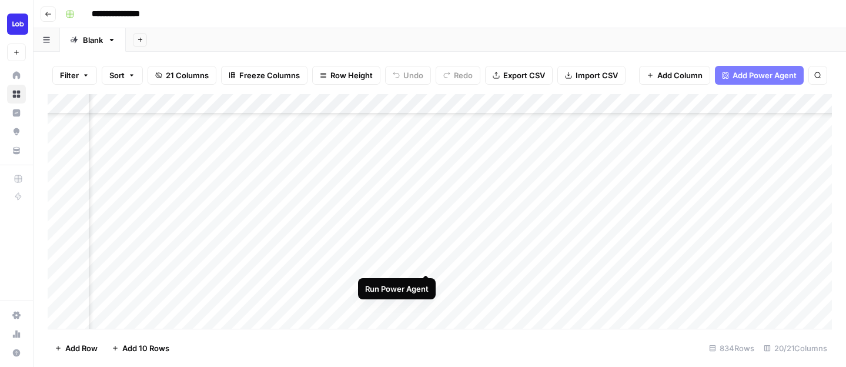
click at [427, 262] on div "Add Column" at bounding box center [440, 211] width 785 height 235
click at [267, 246] on div "Add Column" at bounding box center [440, 211] width 785 height 235
click at [267, 245] on div "Add Column" at bounding box center [440, 211] width 785 height 235
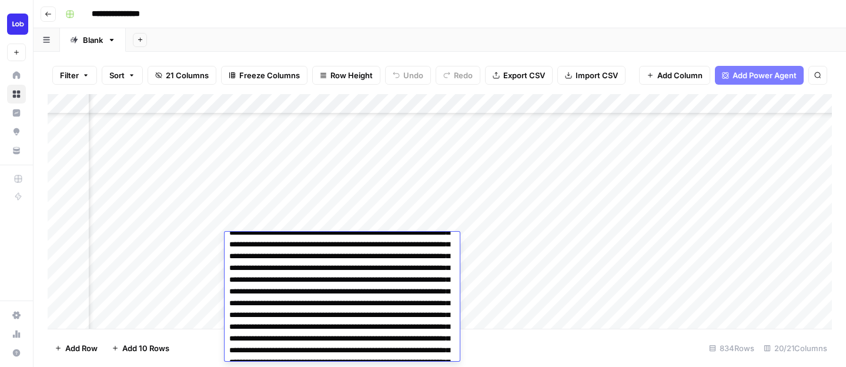
scroll to position [572, 0]
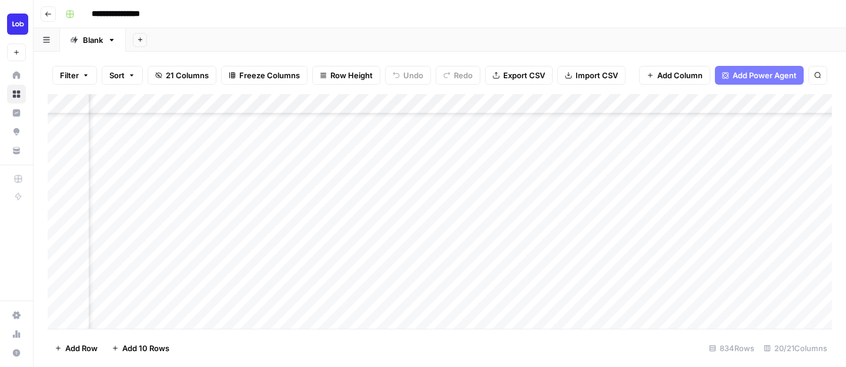
click at [271, 219] on div "Add Column" at bounding box center [440, 211] width 785 height 235
click at [278, 214] on div "Add Column" at bounding box center [440, 211] width 785 height 235
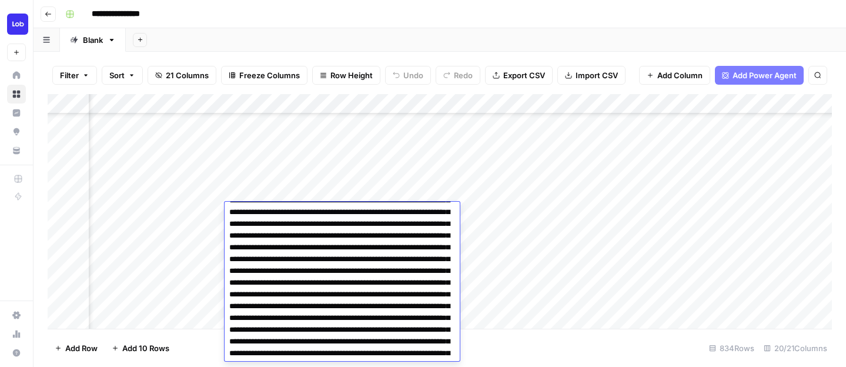
scroll to position [0, 0]
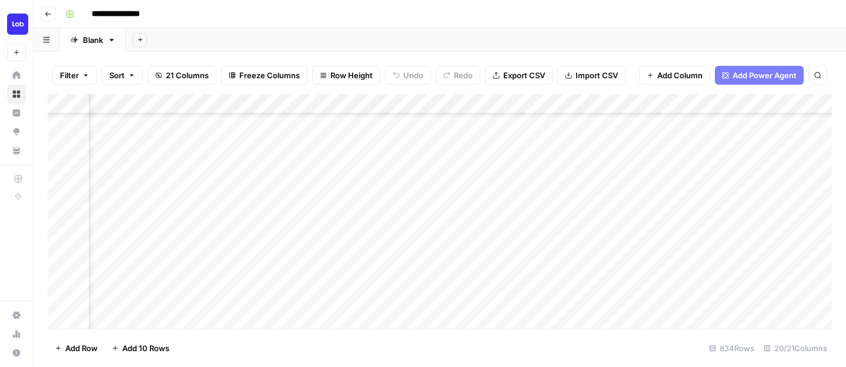
click at [292, 194] on div "Add Column" at bounding box center [440, 211] width 785 height 235
click at [289, 215] on div "Add Column" at bounding box center [440, 211] width 785 height 235
click at [349, 211] on div "Add Column" at bounding box center [440, 211] width 785 height 235
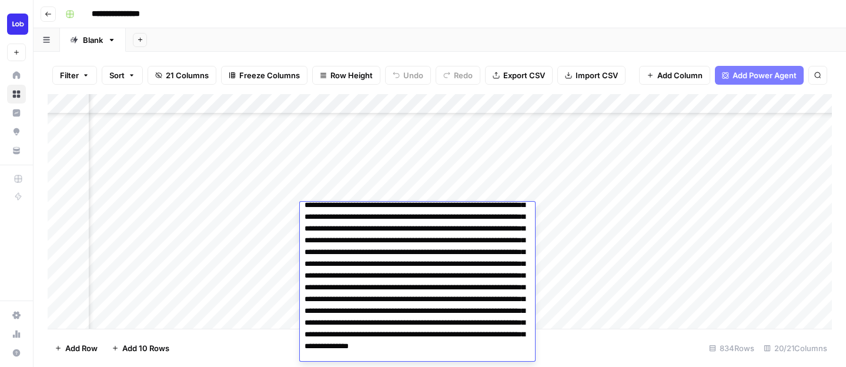
scroll to position [2184, 0]
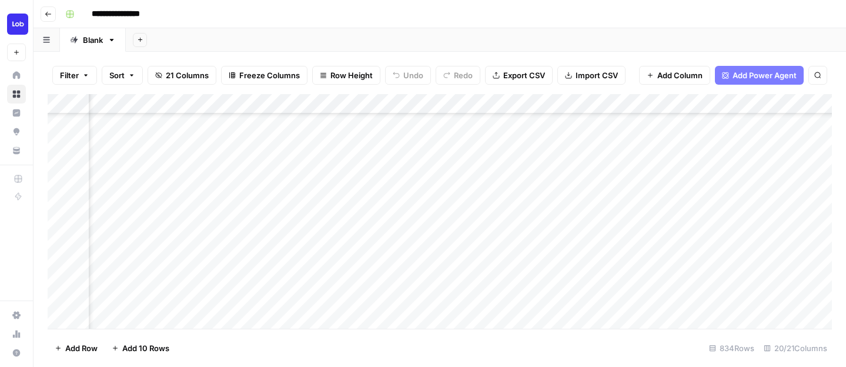
click at [374, 194] on div "Add Column" at bounding box center [440, 211] width 785 height 235
click at [373, 217] on div "Add Column" at bounding box center [440, 211] width 785 height 235
click at [581, 208] on div "Add Column" at bounding box center [440, 211] width 785 height 235
click at [463, 212] on div "Add Column" at bounding box center [440, 211] width 785 height 235
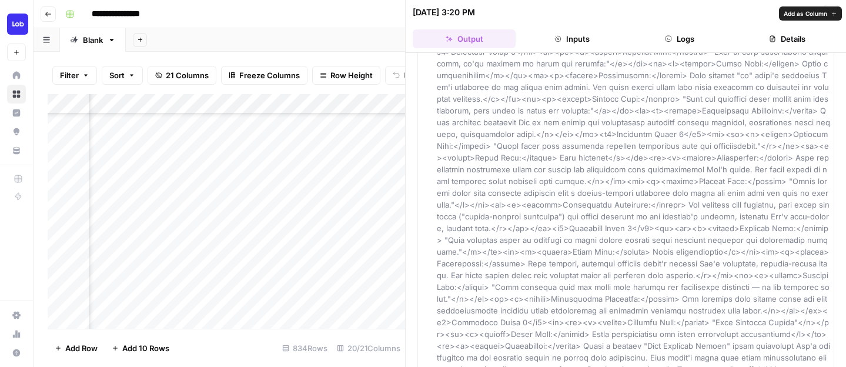
scroll to position [595, 0]
click at [829, 11] on icon "button" at bounding box center [831, 12] width 7 height 7
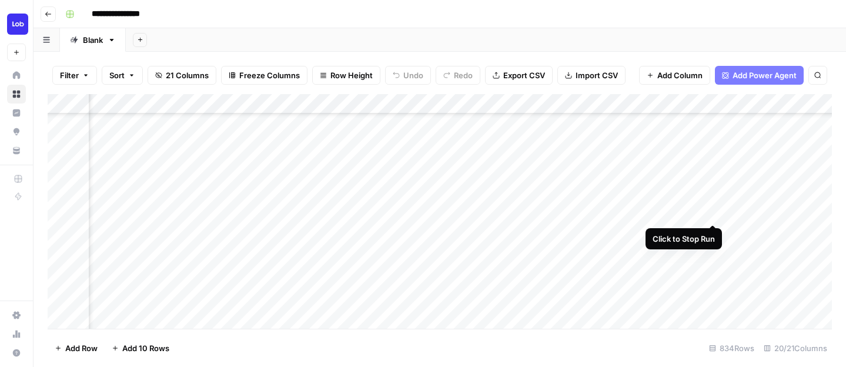
click at [714, 209] on div "Add Column" at bounding box center [440, 211] width 785 height 235
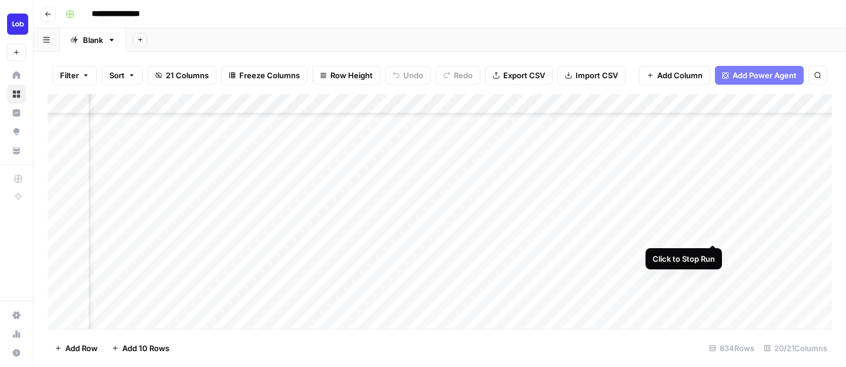
click at [713, 235] on div "Add Column" at bounding box center [440, 211] width 785 height 235
click at [359, 213] on div "Add Column" at bounding box center [440, 211] width 785 height 235
click at [528, 216] on div "Add Column" at bounding box center [440, 211] width 785 height 235
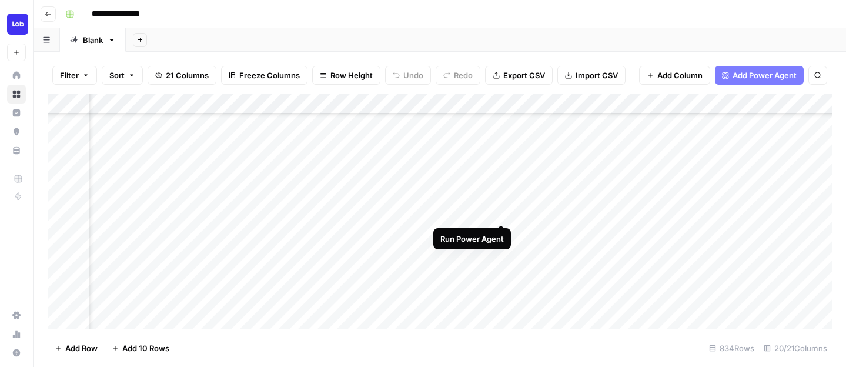
click at [501, 214] on div "Add Column" at bounding box center [440, 211] width 785 height 235
click at [433, 189] on div "Add Column" at bounding box center [440, 211] width 785 height 235
click at [433, 216] on div "Add Column" at bounding box center [440, 211] width 785 height 235
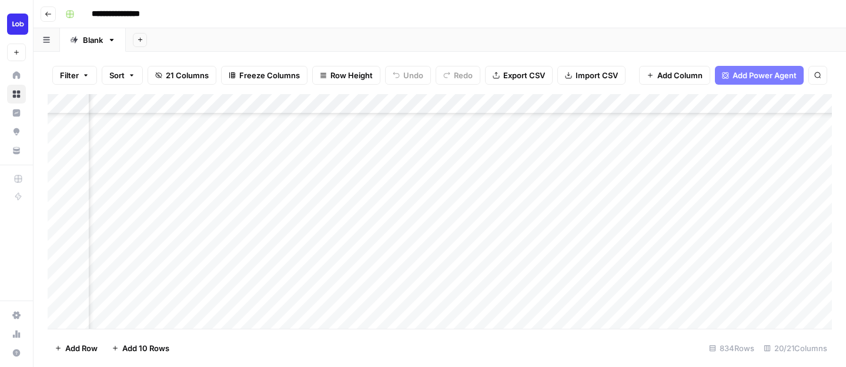
click at [415, 161] on div "Add Column" at bounding box center [440, 211] width 785 height 235
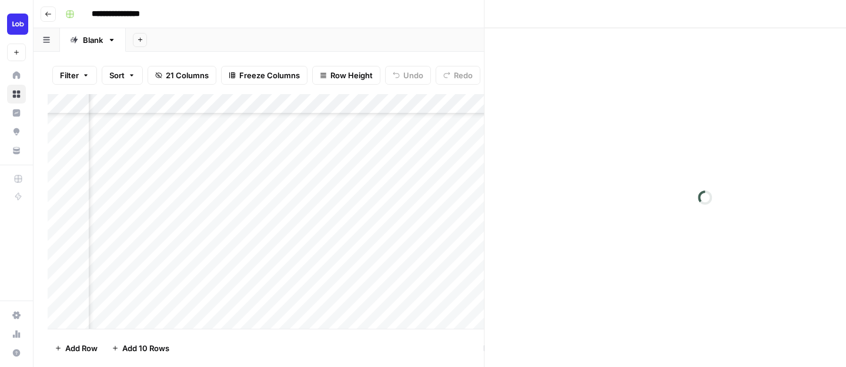
click at [415, 161] on div at bounding box center [429, 164] width 108 height 22
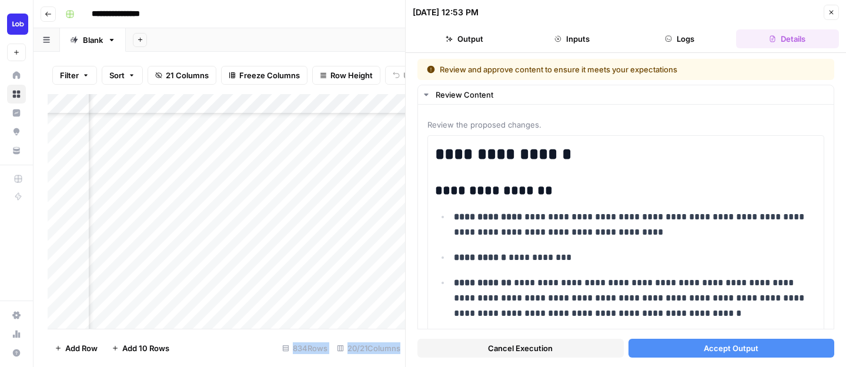
click at [482, 154] on div at bounding box center [429, 164] width 108 height 22
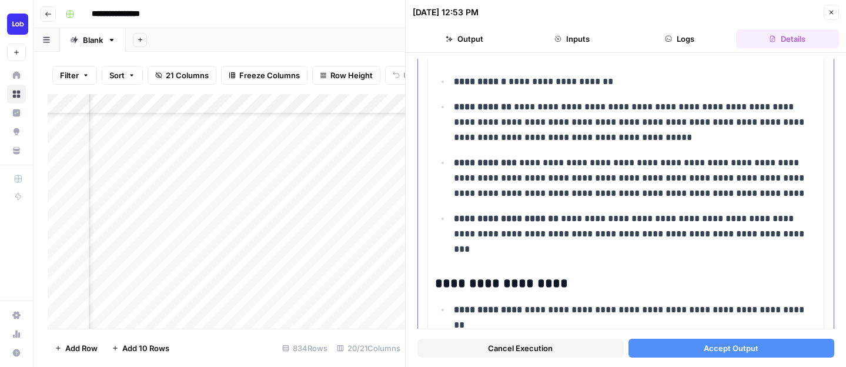
scroll to position [3127, 0]
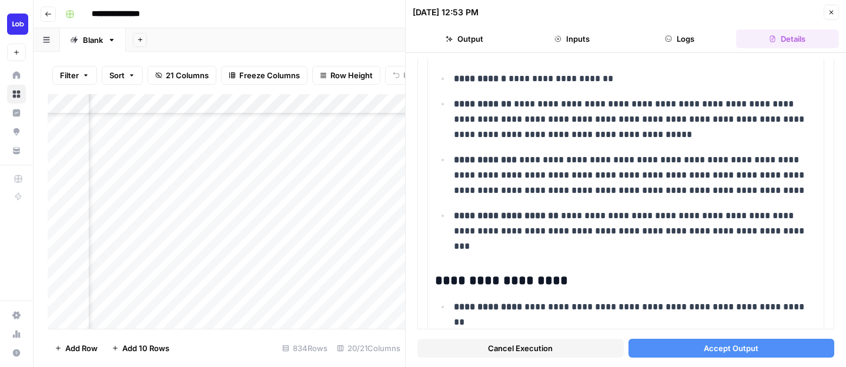
click at [722, 356] on button "Accept Output" at bounding box center [732, 348] width 206 height 19
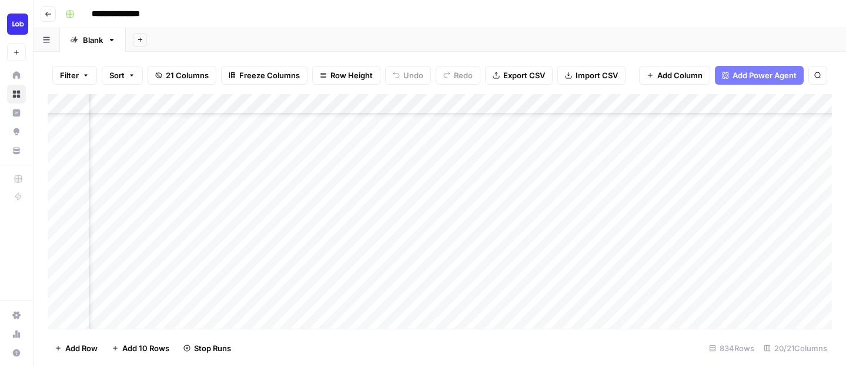
scroll to position [402, 1022]
click at [564, 176] on div "Add Column" at bounding box center [440, 211] width 785 height 235
click at [553, 202] on div "Add Column" at bounding box center [440, 211] width 785 height 235
click at [603, 208] on div "Add Column" at bounding box center [440, 211] width 785 height 235
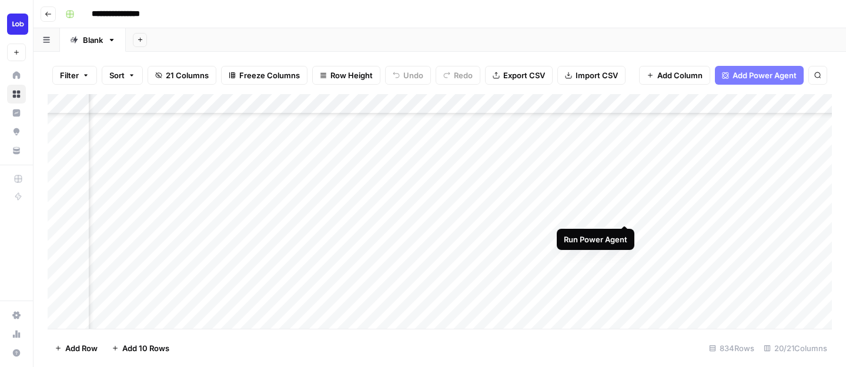
click at [623, 211] on div "Add Column" at bounding box center [440, 211] width 785 height 235
click at [489, 214] on div "Add Column" at bounding box center [440, 211] width 785 height 235
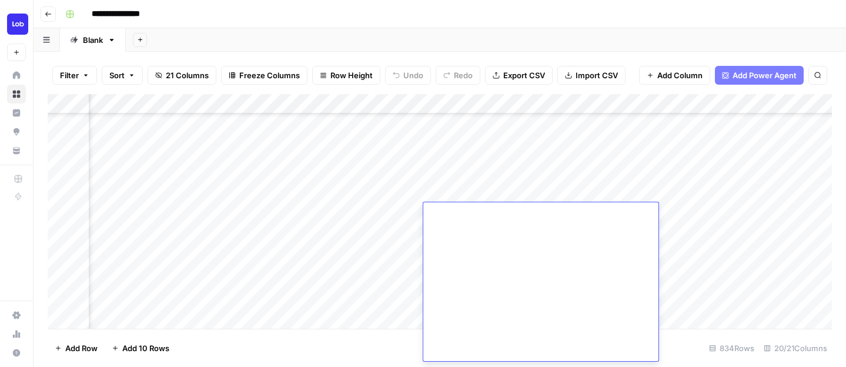
scroll to position [4708, 0]
click at [481, 195] on div "Add Column" at bounding box center [440, 211] width 785 height 235
click at [480, 219] on div "Add Column" at bounding box center [440, 211] width 785 height 235
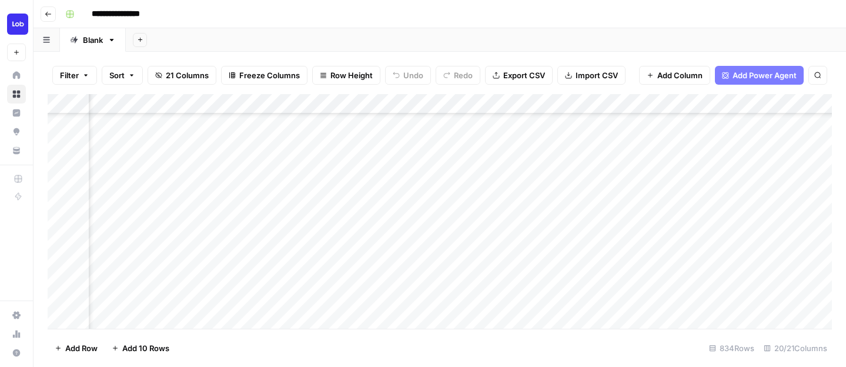
click at [393, 228] on div "Add Column" at bounding box center [440, 211] width 785 height 235
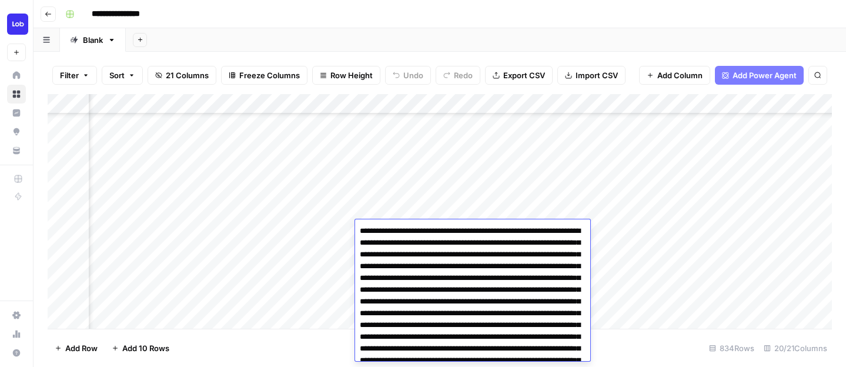
click at [415, 212] on div "Add Column" at bounding box center [440, 211] width 785 height 235
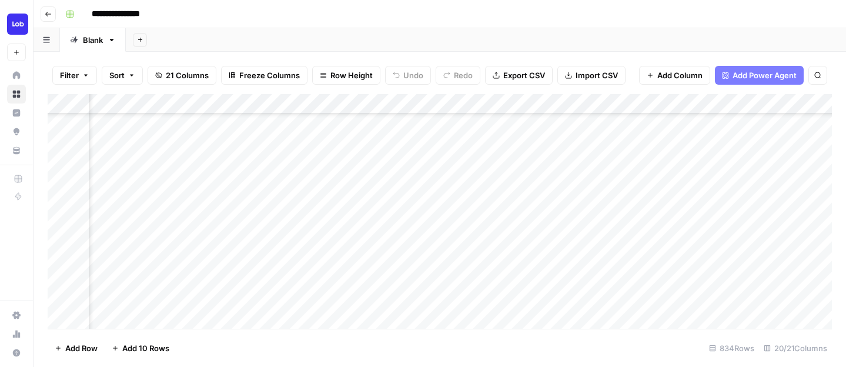
click at [415, 229] on div "Add Column" at bounding box center [440, 211] width 785 height 235
click at [293, 231] on div "Add Column" at bounding box center [440, 211] width 785 height 235
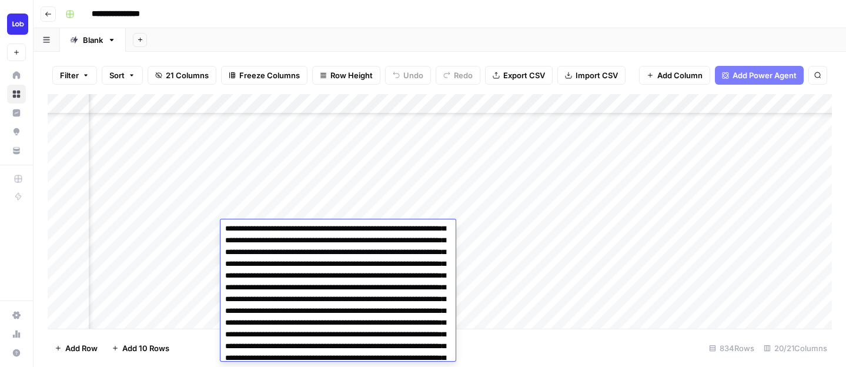
scroll to position [2095, 0]
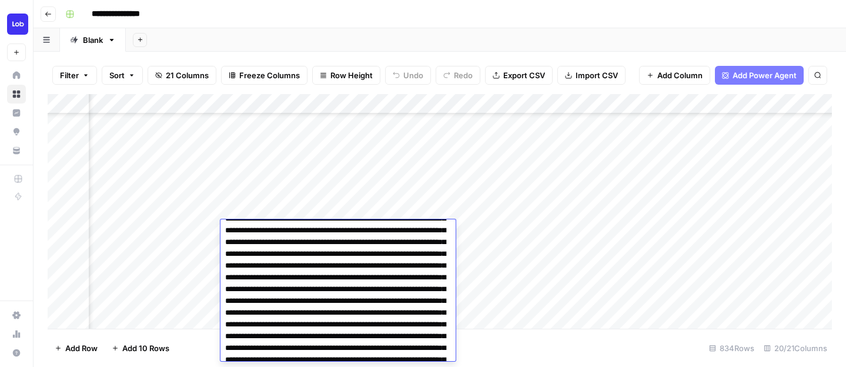
click at [305, 190] on div "Add Column" at bounding box center [440, 211] width 785 height 235
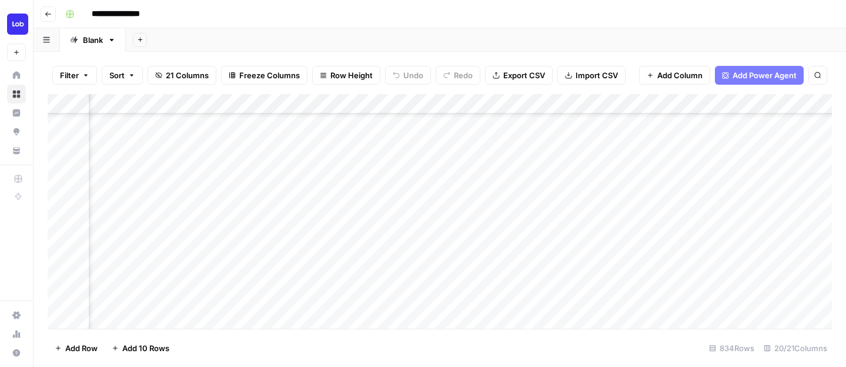
click at [300, 220] on div "Add Column" at bounding box center [440, 211] width 785 height 235
click at [300, 232] on div "Add Column" at bounding box center [440, 211] width 785 height 235
click at [496, 231] on div "Add Column" at bounding box center [440, 211] width 785 height 235
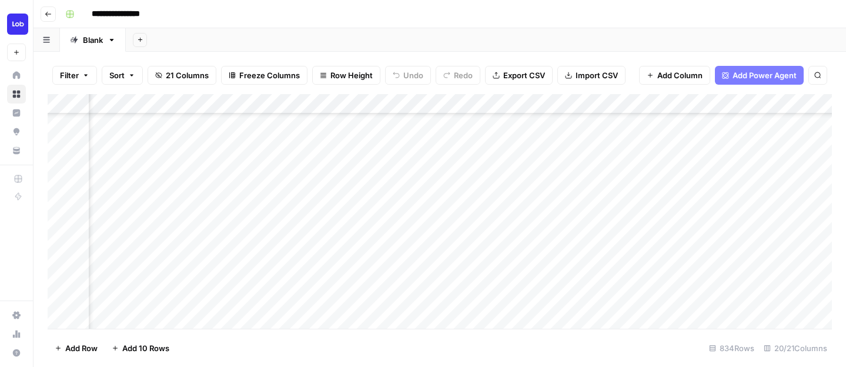
click at [498, 231] on div "Add Column" at bounding box center [440, 211] width 785 height 235
click at [196, 234] on div "Add Column" at bounding box center [440, 211] width 785 height 235
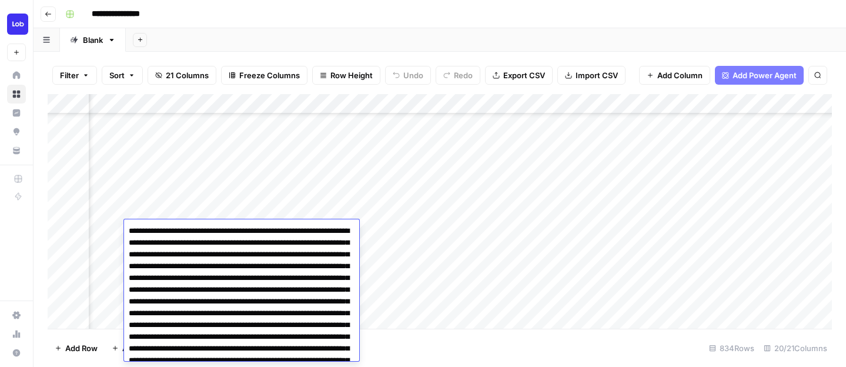
scroll to position [3443, 0]
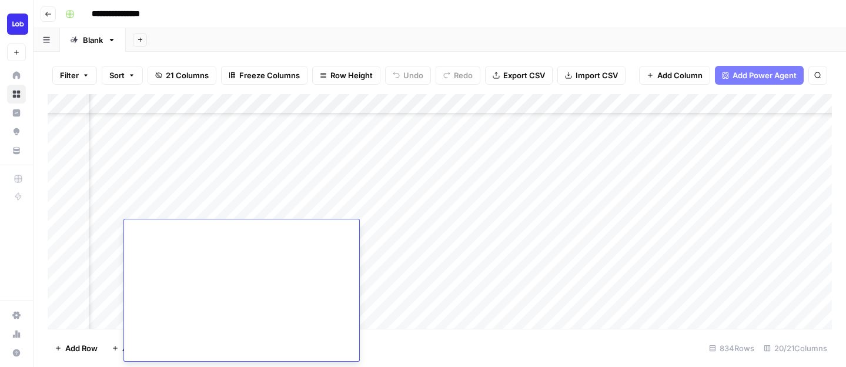
click at [409, 274] on div "Add Column" at bounding box center [440, 211] width 785 height 235
click at [409, 250] on div "Add Column" at bounding box center [440, 211] width 785 height 235
click at [409, 231] on div "Add Column" at bounding box center [440, 211] width 785 height 235
click at [532, 242] on div "Add Column" at bounding box center [440, 211] width 785 height 235
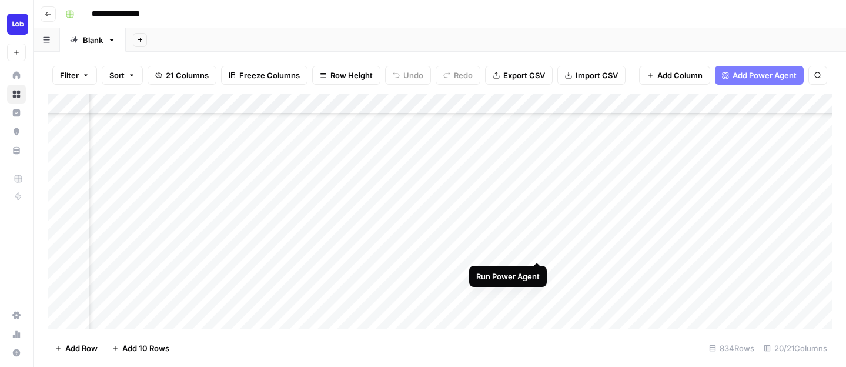
click at [535, 250] on div "Add Column" at bounding box center [440, 211] width 785 height 235
click at [181, 248] on div "Add Column" at bounding box center [440, 211] width 785 height 235
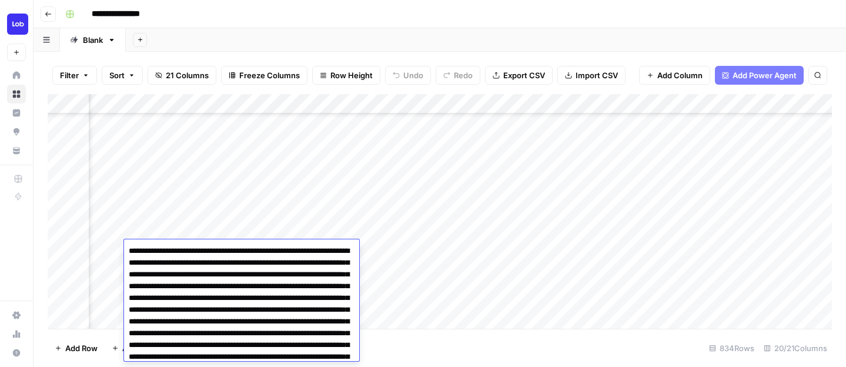
scroll to position [2851, 0]
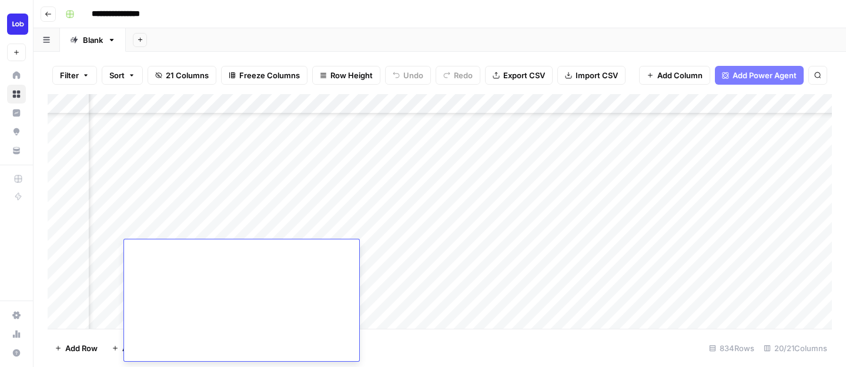
click at [202, 229] on div "Add Column" at bounding box center [440, 211] width 785 height 235
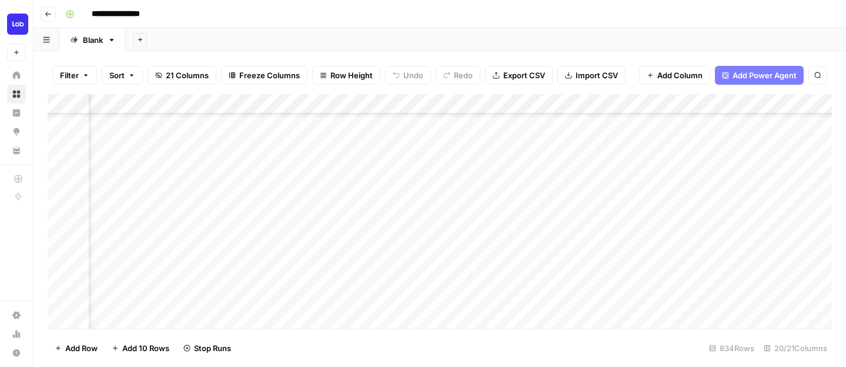
click at [198, 245] on div "Add Column" at bounding box center [440, 211] width 785 height 235
click at [598, 212] on div "Add Column" at bounding box center [440, 211] width 785 height 235
click at [572, 234] on div "Add Column" at bounding box center [440, 211] width 785 height 235
click at [381, 252] on div "Add Column" at bounding box center [440, 211] width 785 height 235
click at [178, 243] on div "Add Column" at bounding box center [440, 211] width 785 height 235
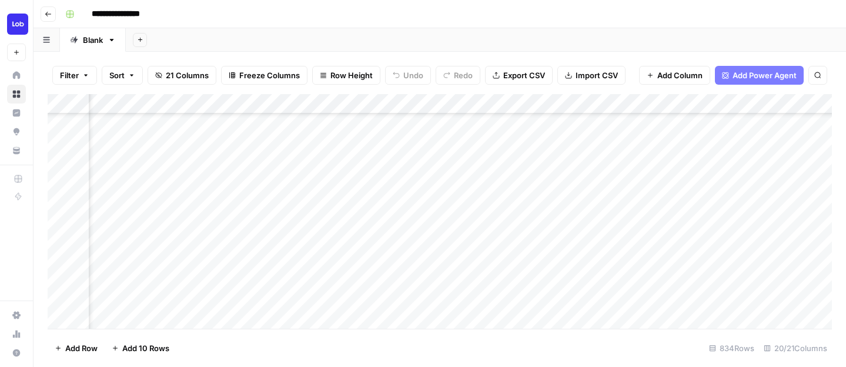
scroll to position [373, 1048]
click at [292, 249] on div "Add Column" at bounding box center [440, 211] width 785 height 235
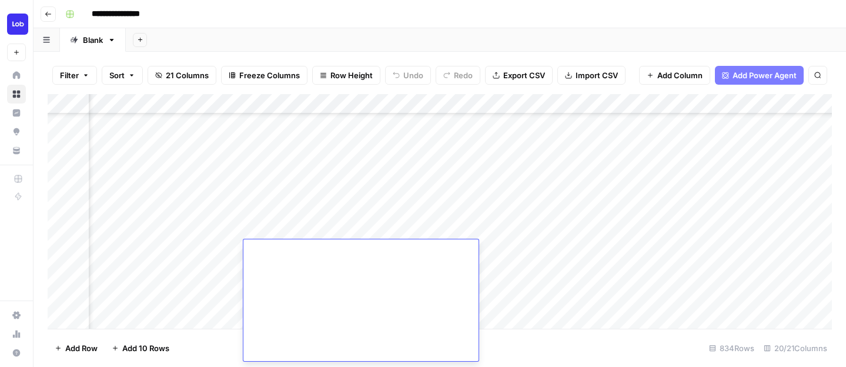
click at [289, 210] on div "Add Column" at bounding box center [440, 211] width 785 height 235
click at [574, 252] on div "Add Column" at bounding box center [440, 211] width 785 height 235
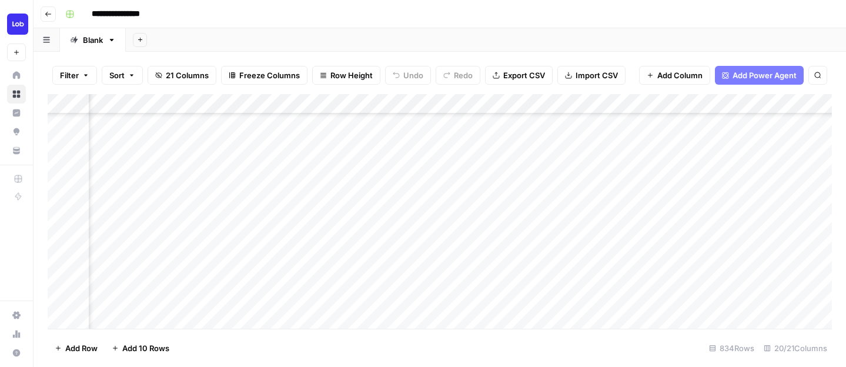
click at [445, 254] on div "Add Column" at bounding box center [440, 211] width 785 height 235
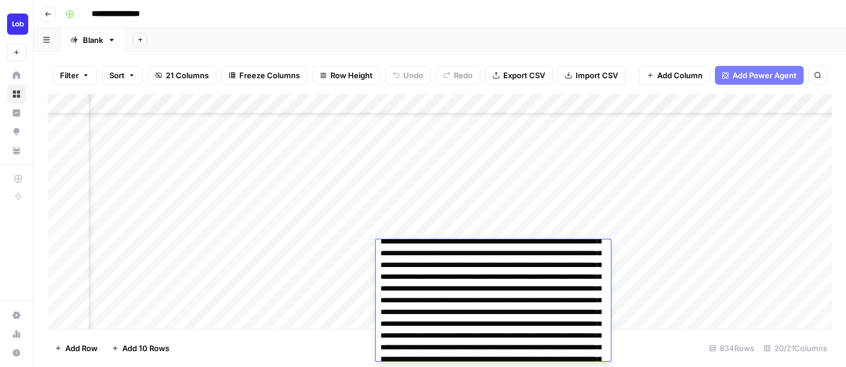
scroll to position [0, 0]
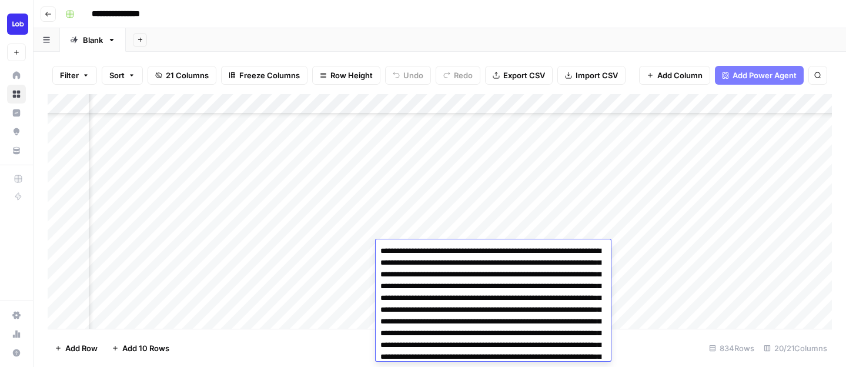
click at [446, 214] on div "Add Column" at bounding box center [440, 211] width 785 height 235
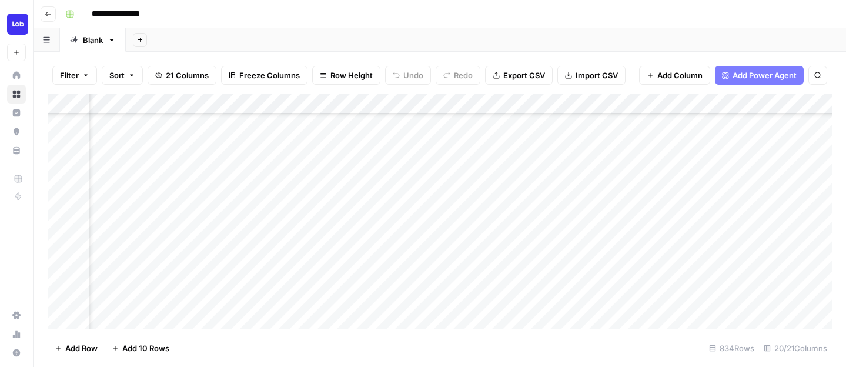
click at [445, 248] on div "Add Column" at bounding box center [440, 211] width 785 height 235
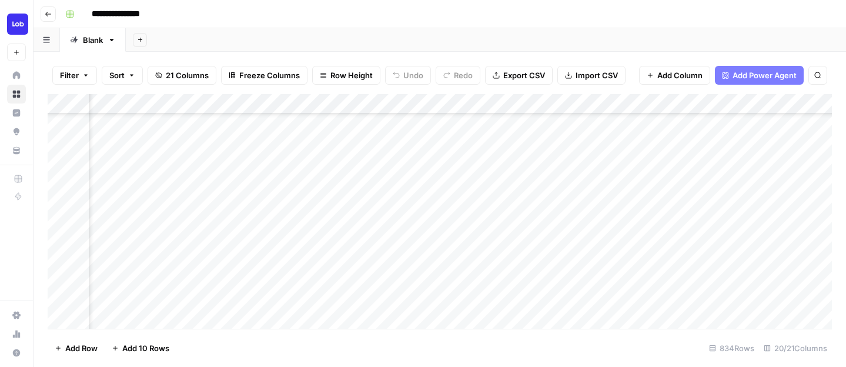
click at [435, 233] on div "Add Column" at bounding box center [440, 211] width 785 height 235
click at [421, 248] on div "Add Column" at bounding box center [440, 211] width 785 height 235
click at [441, 255] on div "Add Column" at bounding box center [440, 211] width 785 height 235
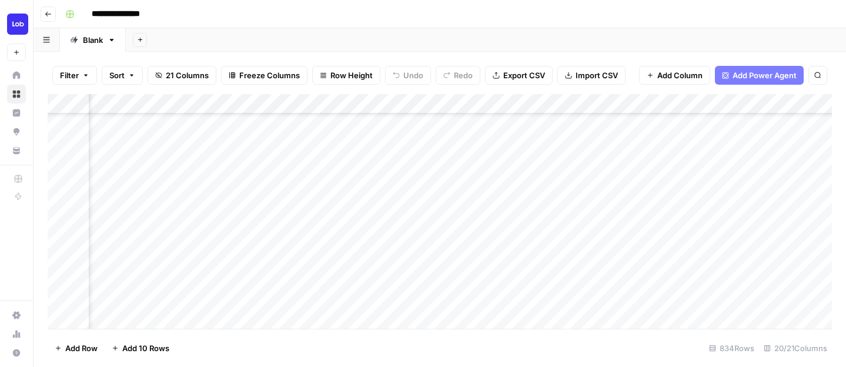
scroll to position [373, 686]
click at [441, 255] on div "Add Column" at bounding box center [440, 211] width 785 height 235
click at [275, 241] on div "Add Column" at bounding box center [440, 211] width 785 height 235
click at [272, 249] on div "Add Column" at bounding box center [440, 211] width 785 height 235
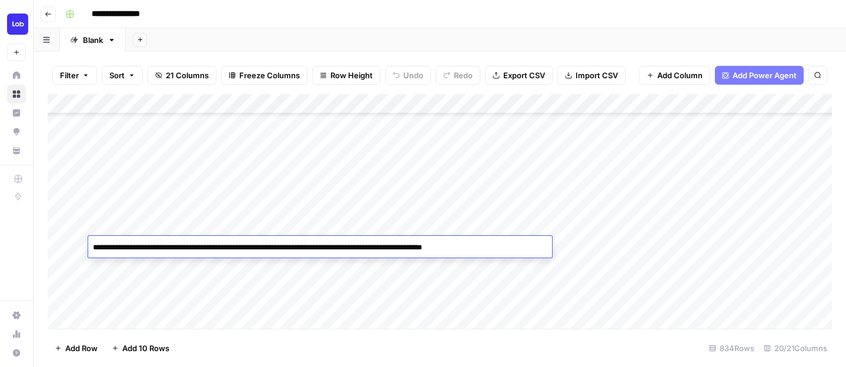
click at [272, 249] on textarea "**********" at bounding box center [320, 247] width 464 height 16
click at [277, 249] on textarea "**********" at bounding box center [320, 247] width 464 height 16
click at [278, 249] on textarea "**********" at bounding box center [320, 247] width 464 height 16
click at [371, 227] on div "Add Column" at bounding box center [440, 211] width 785 height 235
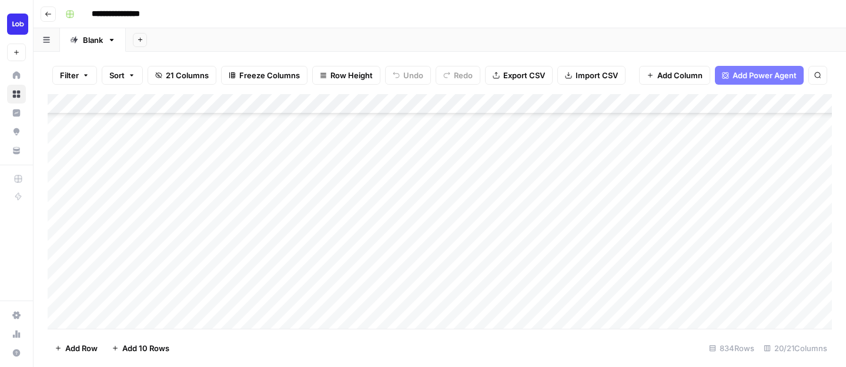
click at [373, 249] on div "Add Column" at bounding box center [440, 211] width 785 height 235
click at [295, 248] on div "Add Column" at bounding box center [440, 211] width 785 height 235
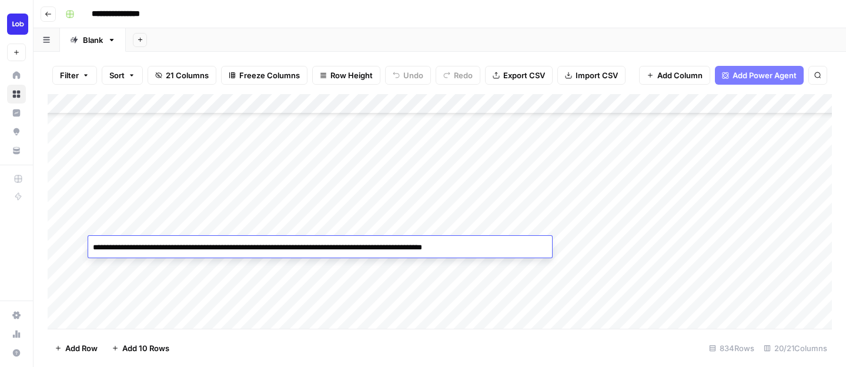
click at [295, 248] on textarea "**********" at bounding box center [320, 247] width 464 height 16
click at [297, 232] on div "Add Column" at bounding box center [440, 211] width 785 height 235
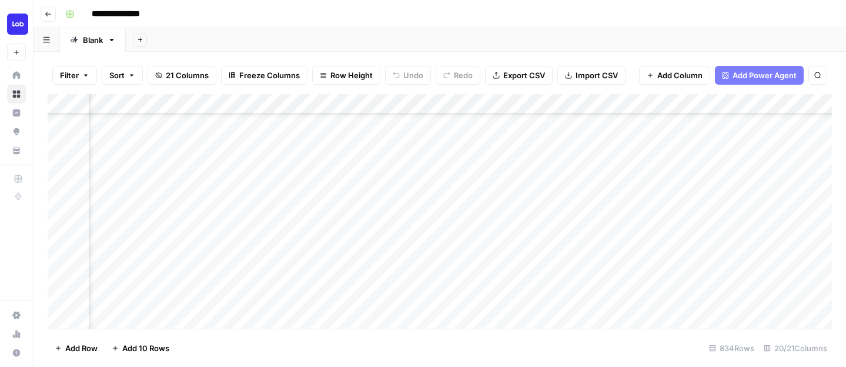
scroll to position [376, 1625]
click at [428, 222] on div "Add Column" at bounding box center [440, 211] width 785 height 235
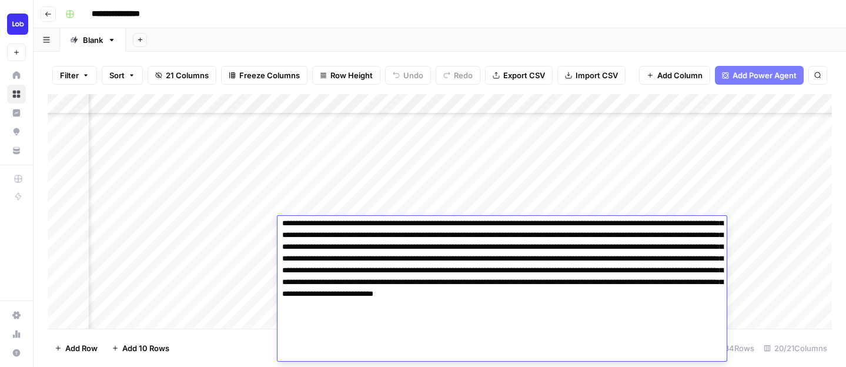
click at [438, 258] on textarea at bounding box center [502, 200] width 449 height 322
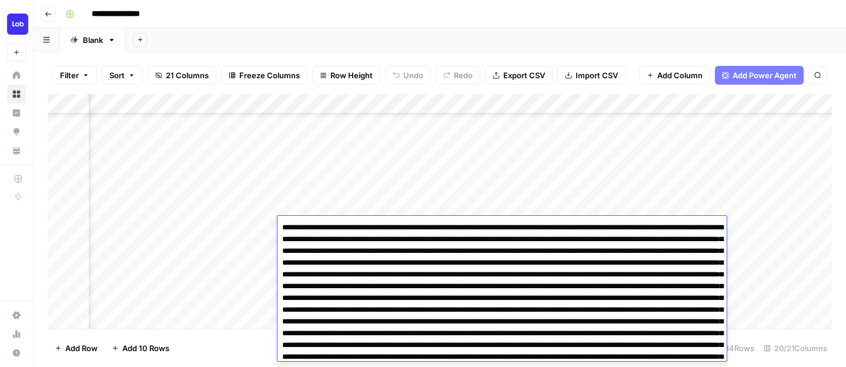
click at [446, 197] on div "Add Column" at bounding box center [440, 211] width 785 height 235
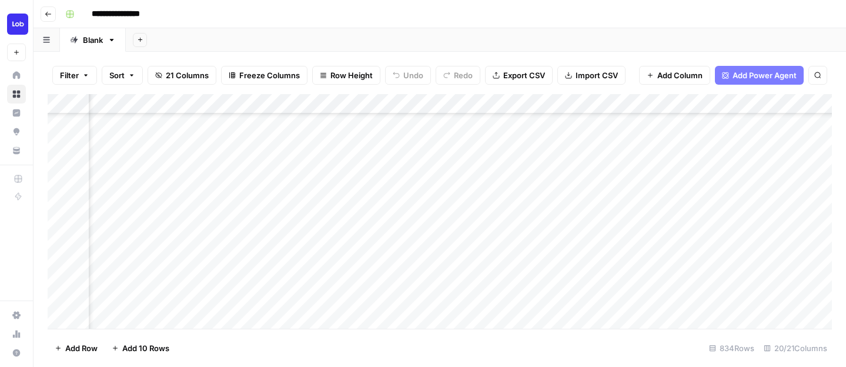
click at [445, 233] on div "Add Column" at bounding box center [440, 211] width 785 height 235
click at [476, 225] on div "Add Column" at bounding box center [440, 211] width 785 height 235
click at [699, 228] on div "Add Column" at bounding box center [440, 211] width 785 height 235
click at [765, 226] on div "Add Column" at bounding box center [440, 211] width 785 height 235
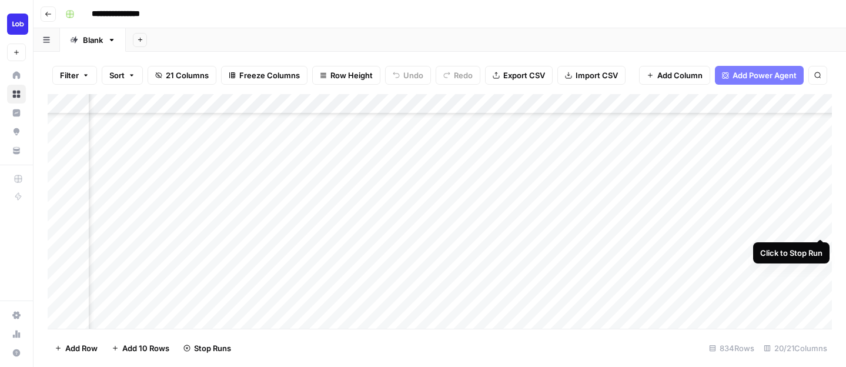
click at [822, 224] on div "Add Column" at bounding box center [440, 211] width 785 height 235
click at [812, 221] on div "Add Column" at bounding box center [440, 211] width 785 height 235
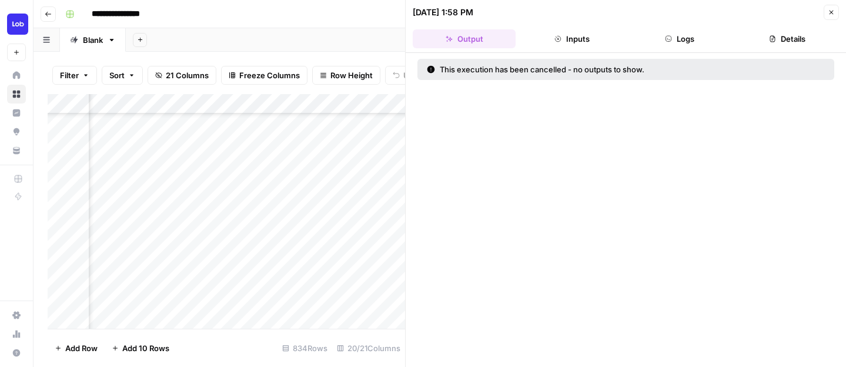
click at [830, 12] on icon "button" at bounding box center [831, 12] width 7 height 7
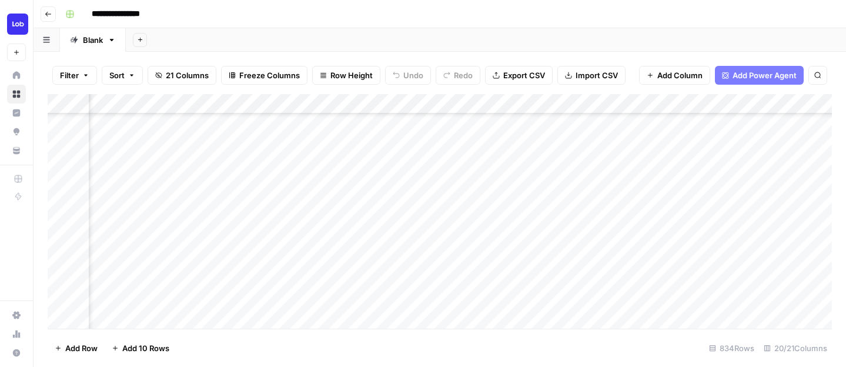
click at [673, 222] on div "Add Column" at bounding box center [440, 211] width 785 height 235
click at [416, 222] on div "Add Column" at bounding box center [440, 211] width 785 height 235
click at [205, 242] on div "Add Column" at bounding box center [440, 211] width 785 height 235
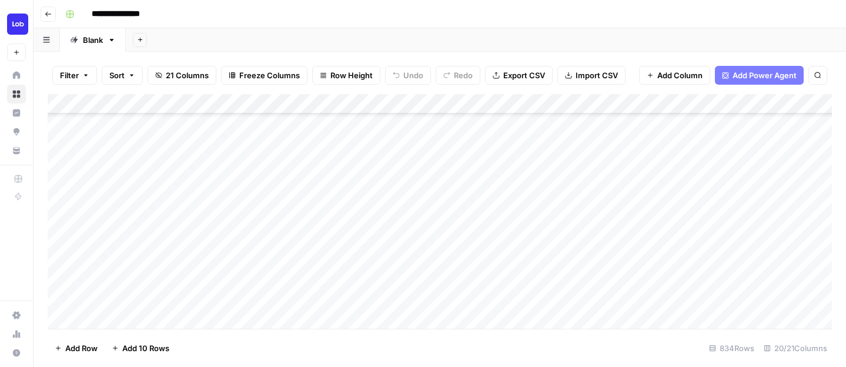
click at [212, 222] on div "Add Column" at bounding box center [440, 211] width 785 height 235
click at [211, 227] on div "Add Column" at bounding box center [440, 211] width 785 height 235
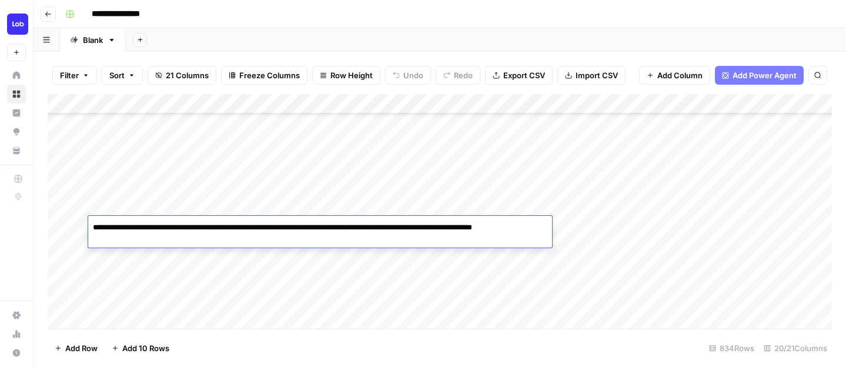
click at [211, 227] on textarea "**********" at bounding box center [320, 233] width 464 height 28
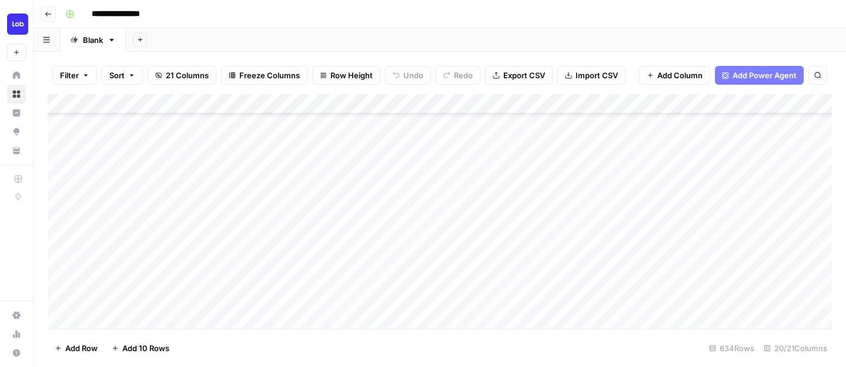
click at [211, 258] on div "Add Column" at bounding box center [440, 211] width 785 height 235
click at [214, 246] on div "Add Column" at bounding box center [440, 211] width 785 height 235
click at [413, 228] on div "Add Column" at bounding box center [440, 211] width 785 height 235
